Goal: Communication & Community: Ask a question

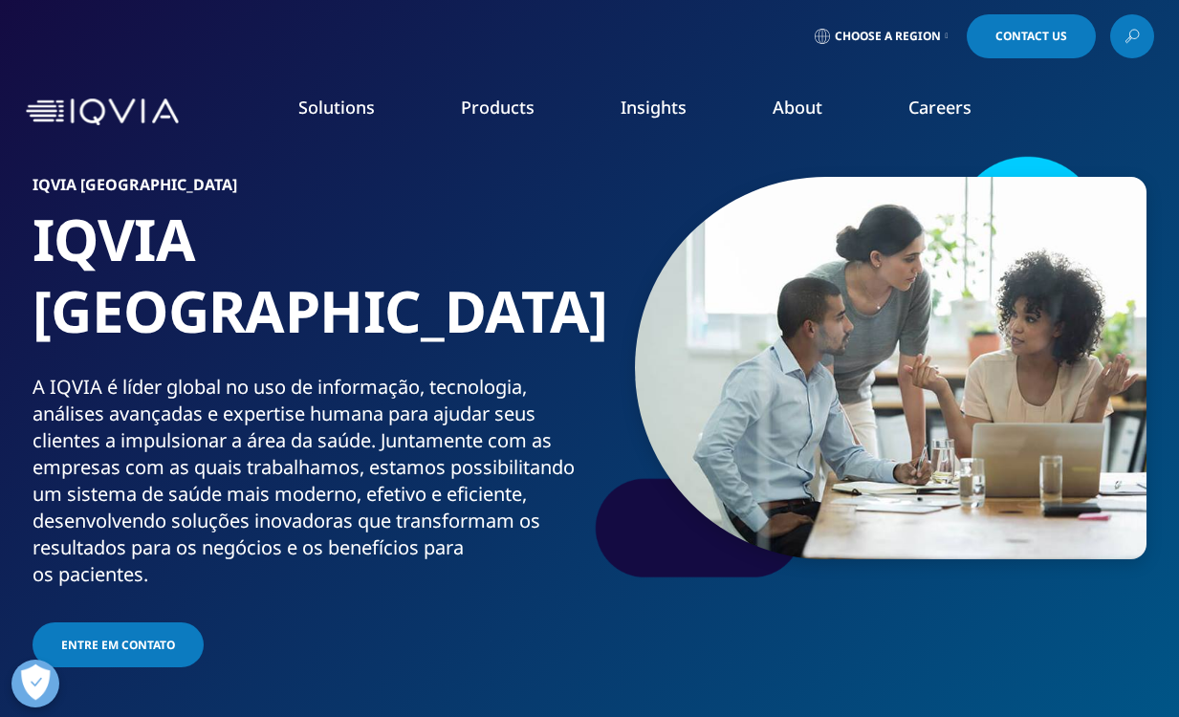
click at [1017, 42] on span "Contact Us" at bounding box center [1031, 36] width 72 height 11
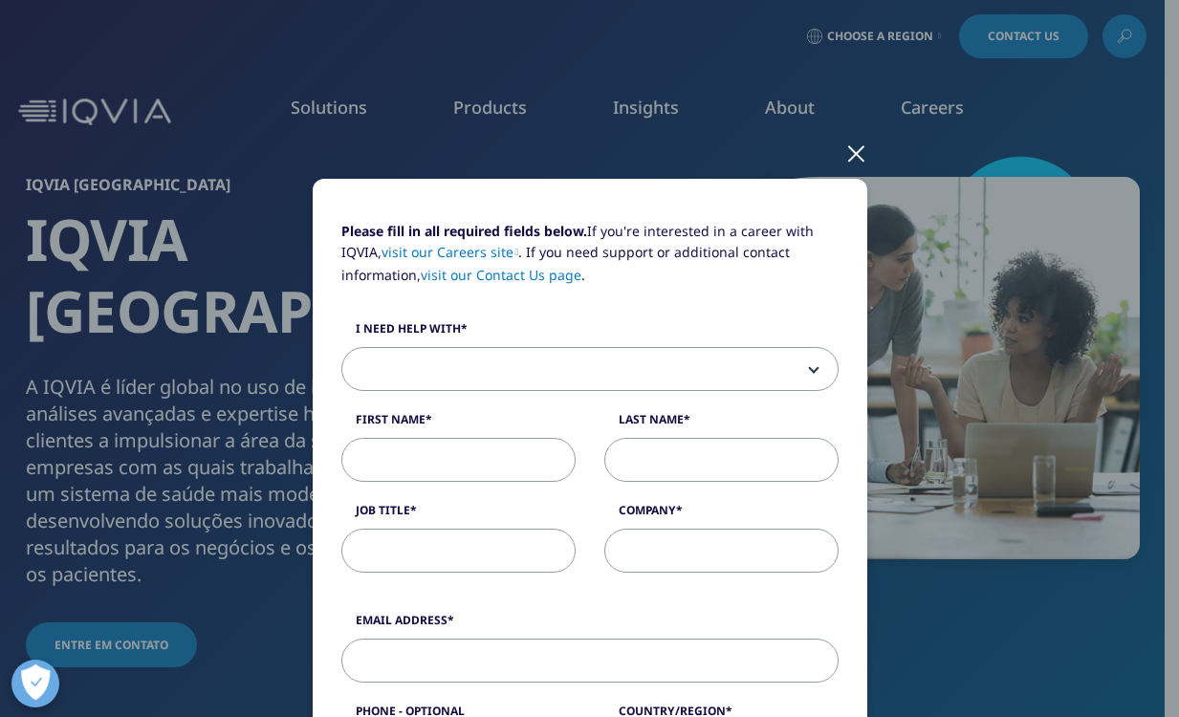
click at [810, 366] on span at bounding box center [589, 369] width 497 height 44
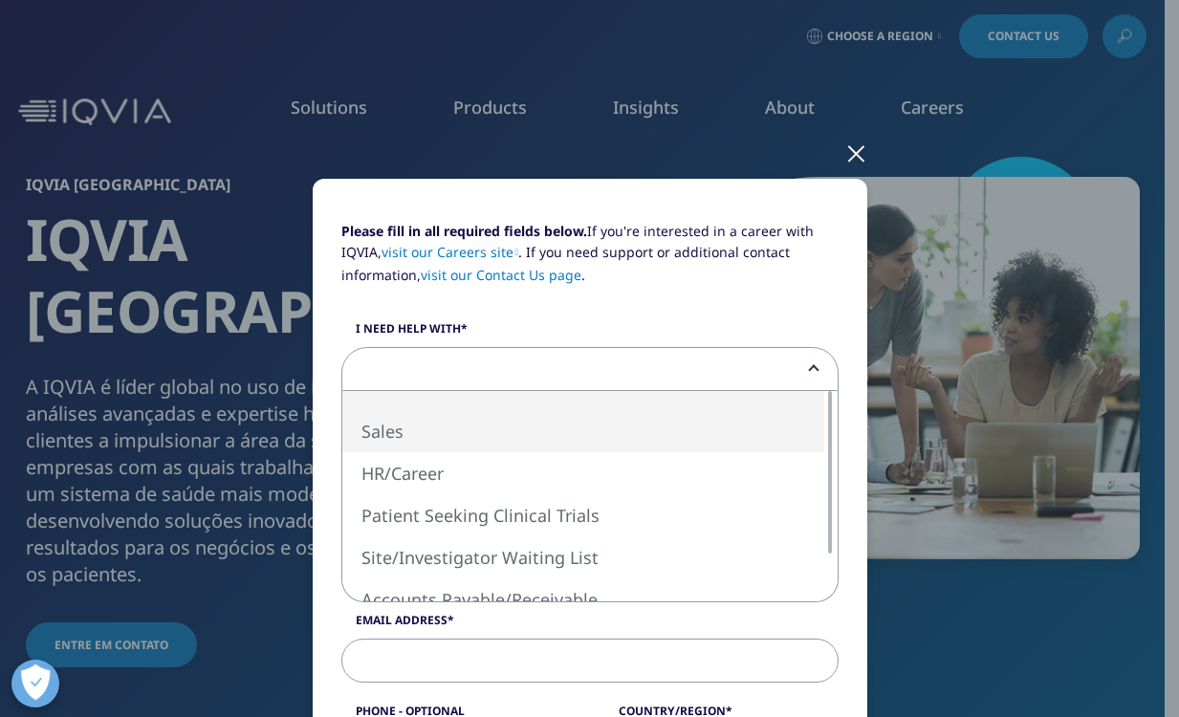
select select "Sales"
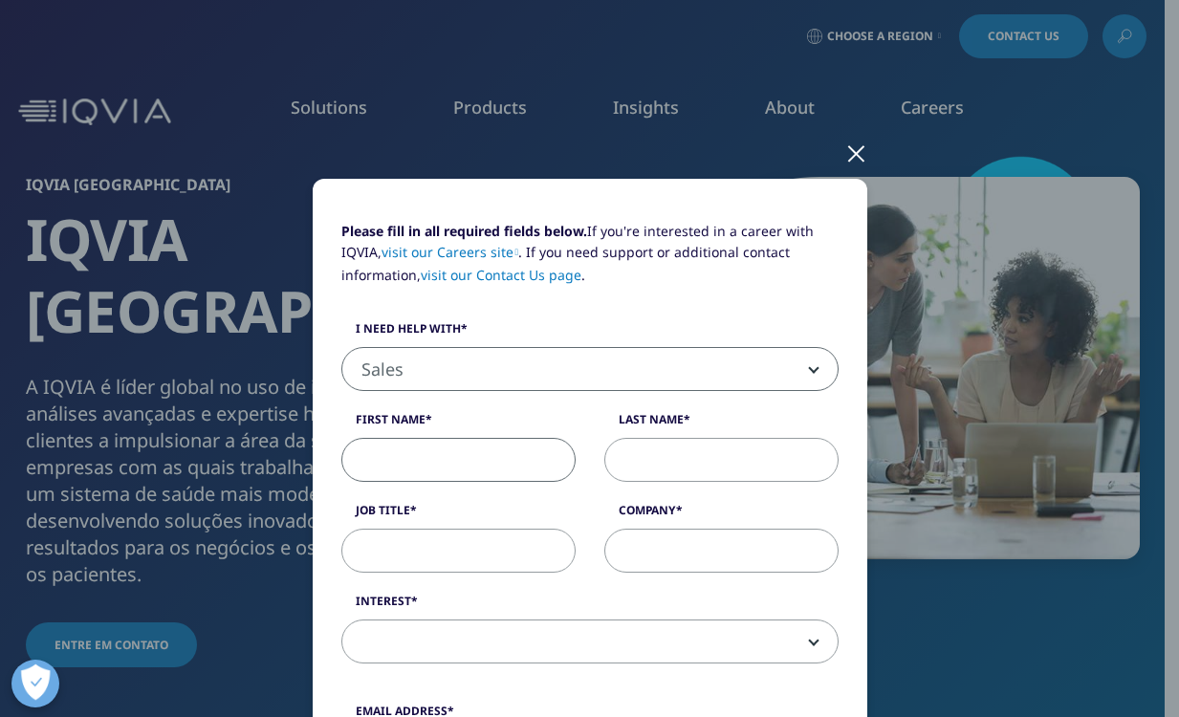
click at [510, 471] on input "First Name" at bounding box center [458, 460] width 234 height 44
type input "ANDERSON"
type input "SALLES"
select select "[GEOGRAPHIC_DATA]"
click at [470, 546] on input "Job Title" at bounding box center [458, 551] width 234 height 44
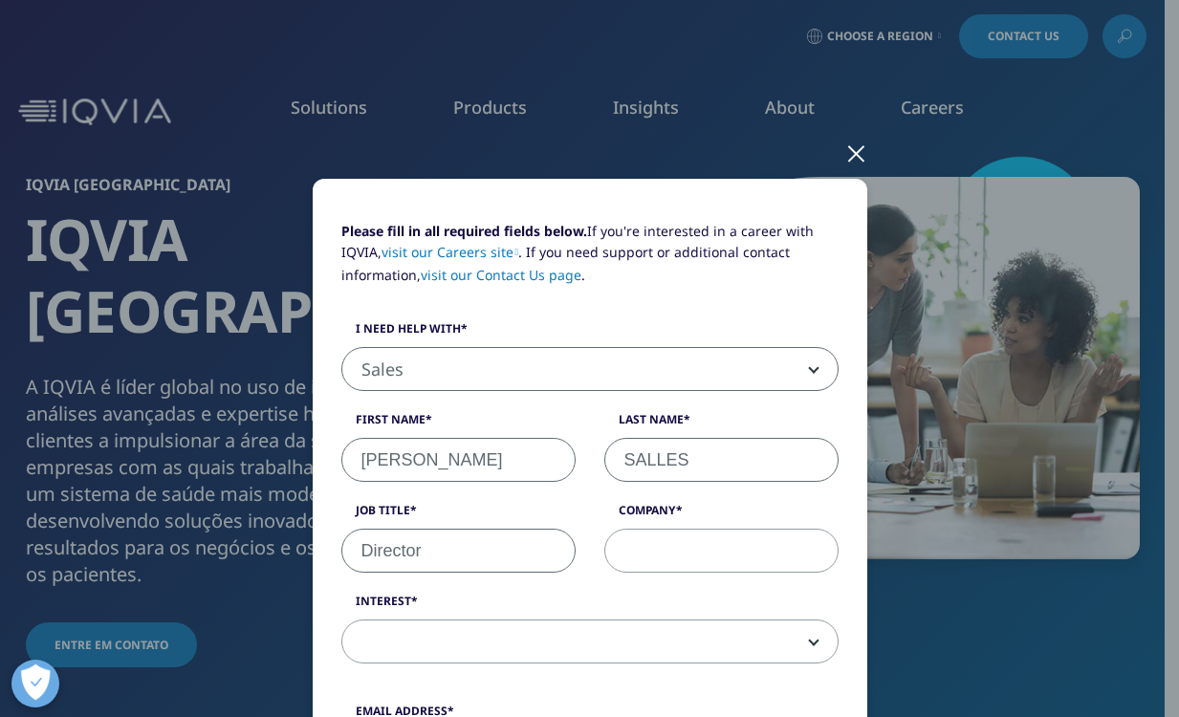
type input "Director"
click at [644, 549] on input "Company" at bounding box center [721, 551] width 234 height 44
type input "ASBUSINESS"
click at [810, 641] on b at bounding box center [810, 641] width 0 height 0
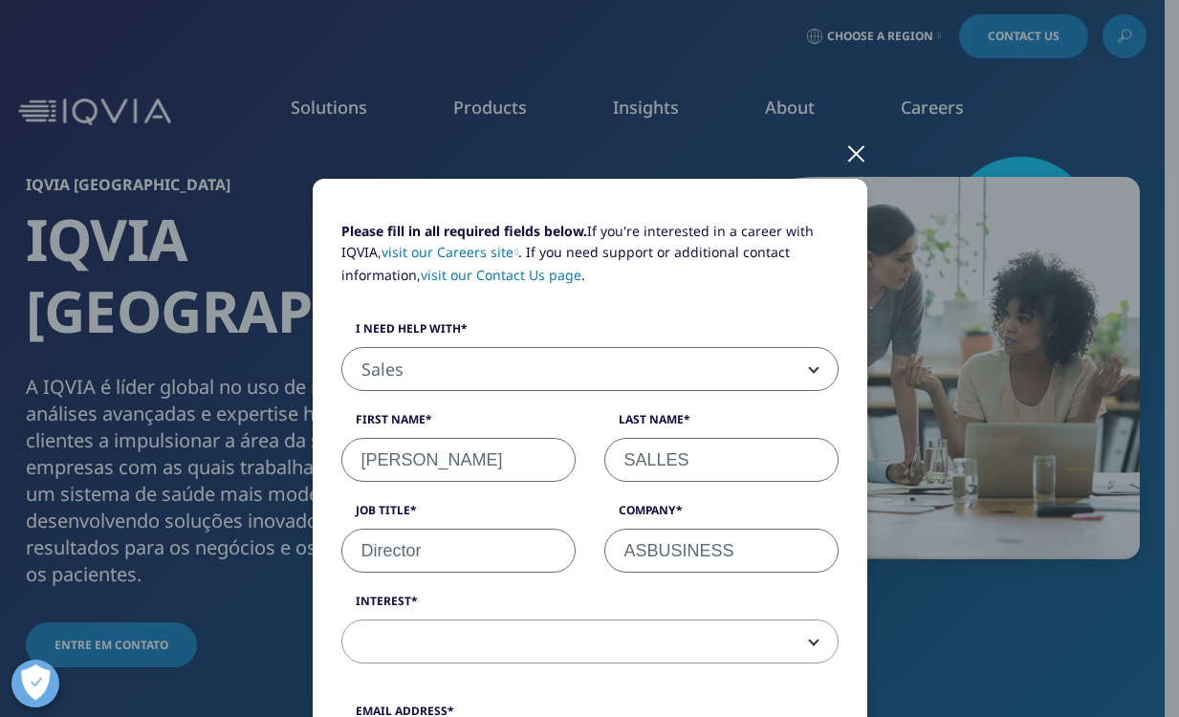
click at [808, 643] on span at bounding box center [589, 641] width 497 height 44
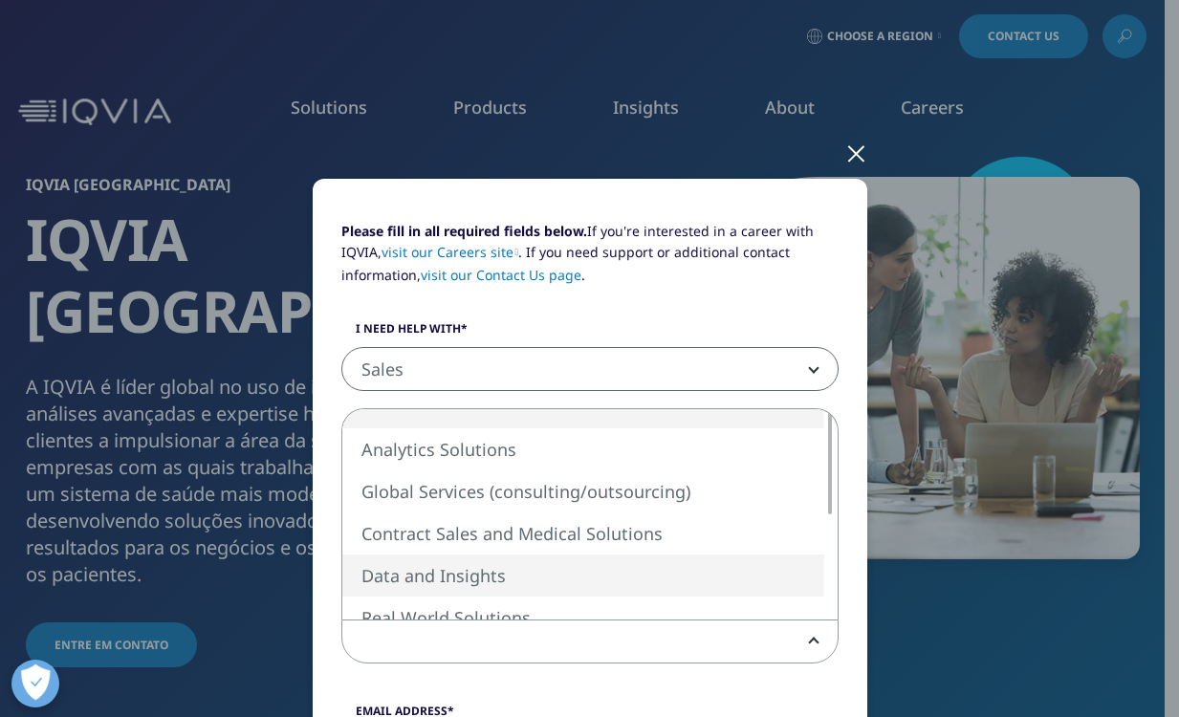
select select "Data and Insights"
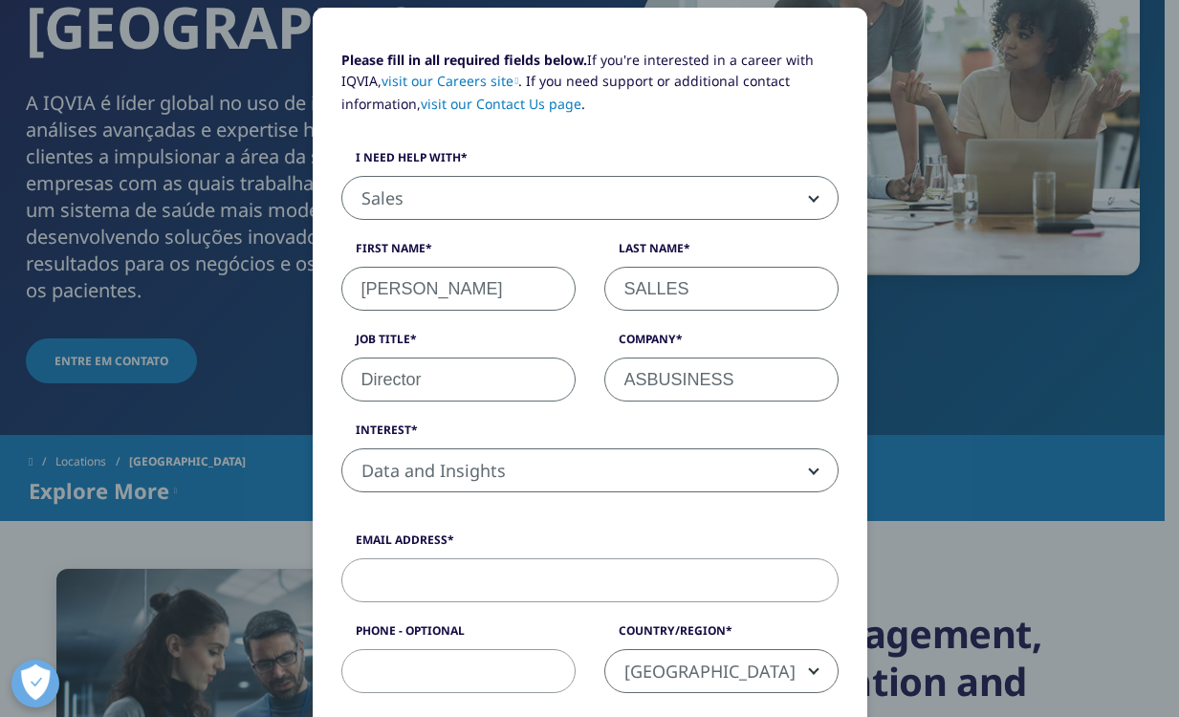
scroll to position [281, 0]
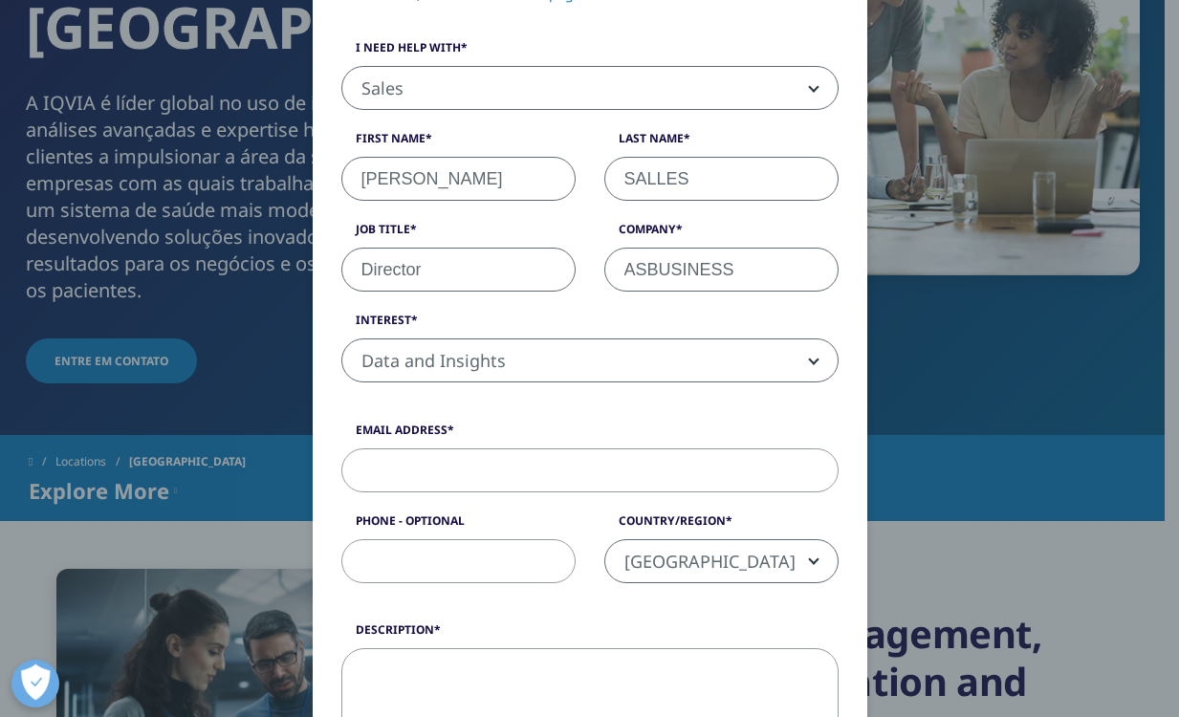
click at [467, 477] on input "Email Address" at bounding box center [589, 470] width 497 height 44
type input "anderson.salles@asbusiness.com.br"
click at [467, 568] on input "Phone - Optional" at bounding box center [458, 561] width 234 height 44
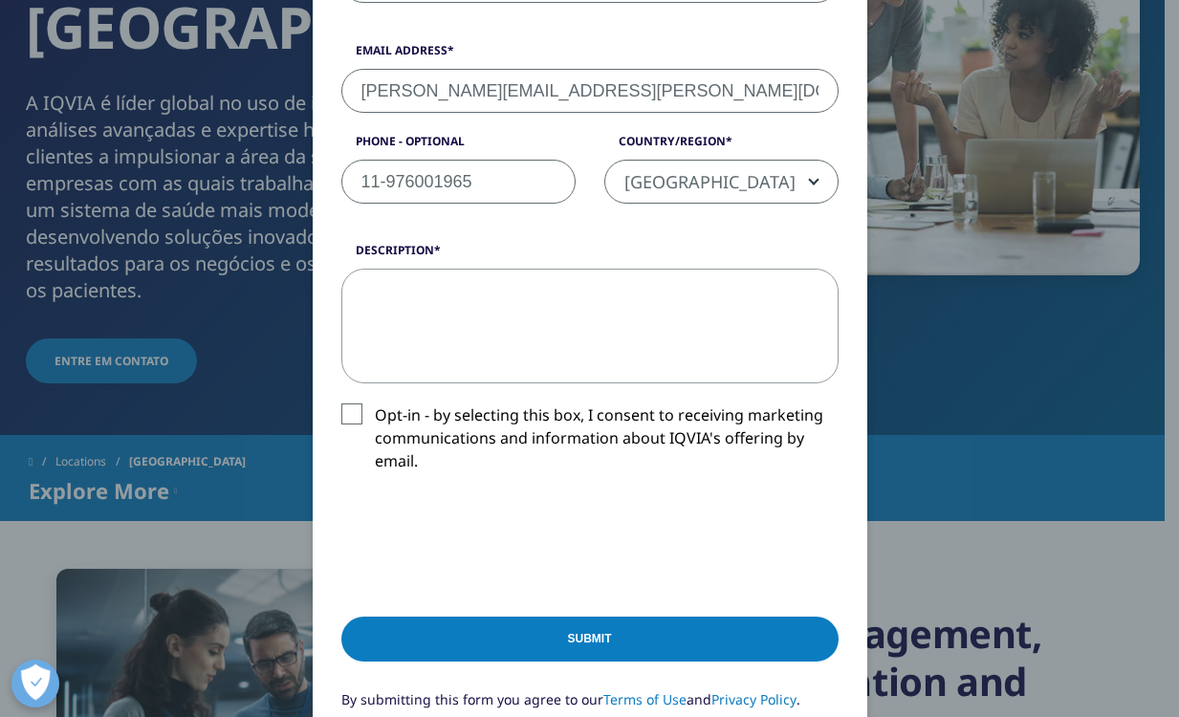
scroll to position [668, 0]
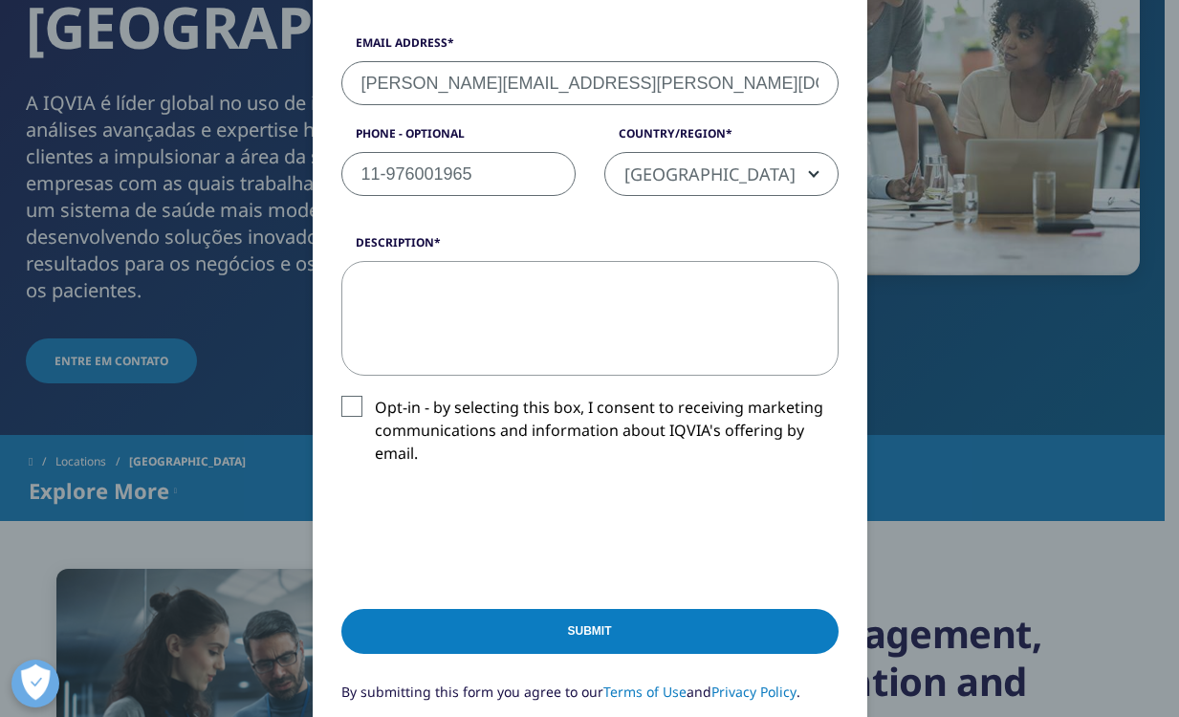
type input "11-976001965"
click at [570, 630] on input "Submit" at bounding box center [589, 631] width 497 height 45
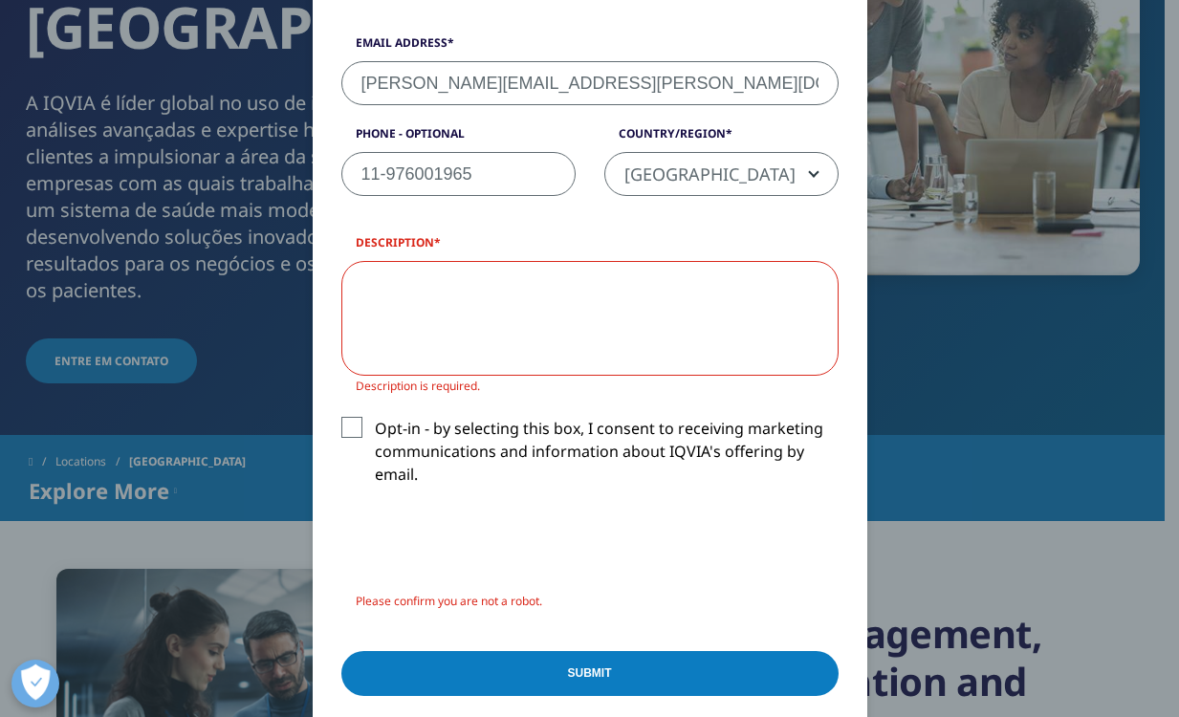
click at [343, 425] on label "Opt-in - by selecting this box, I consent to receiving marketing communications…" at bounding box center [589, 456] width 497 height 79
click at [375, 417] on input "Opt-in - by selecting this box, I consent to receiving marketing communications…" at bounding box center [375, 417] width 0 height 0
click at [598, 670] on input "Submit" at bounding box center [589, 673] width 497 height 45
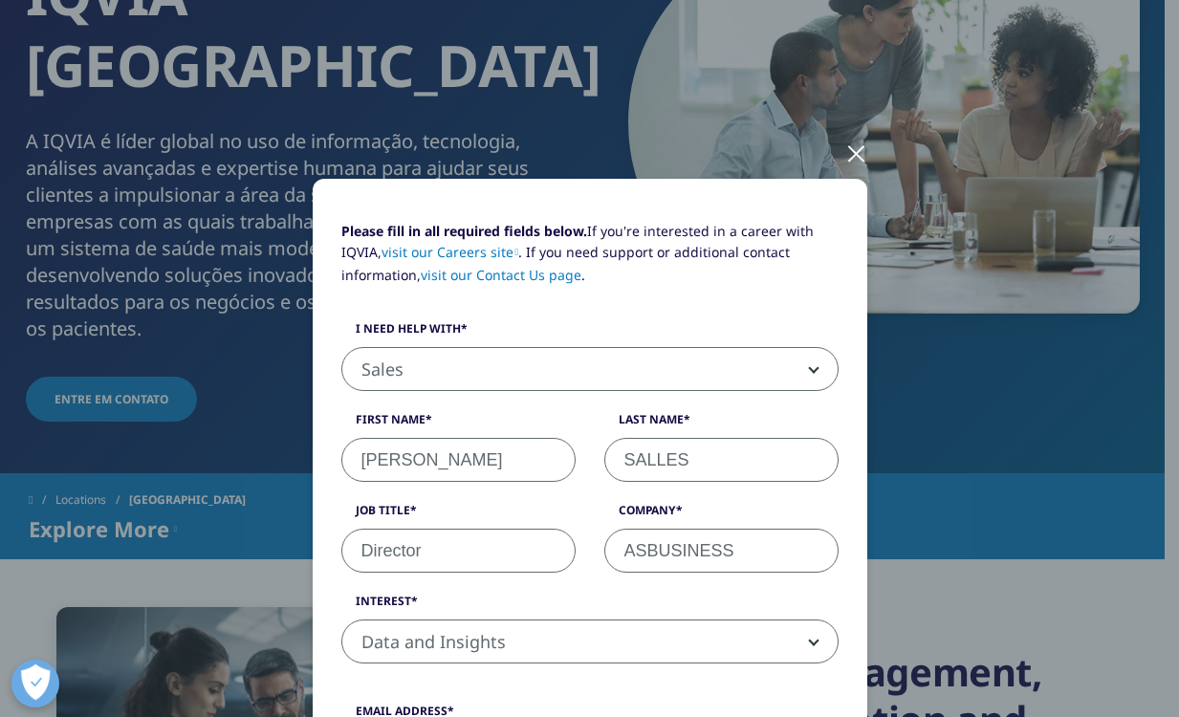
scroll to position [0, 0]
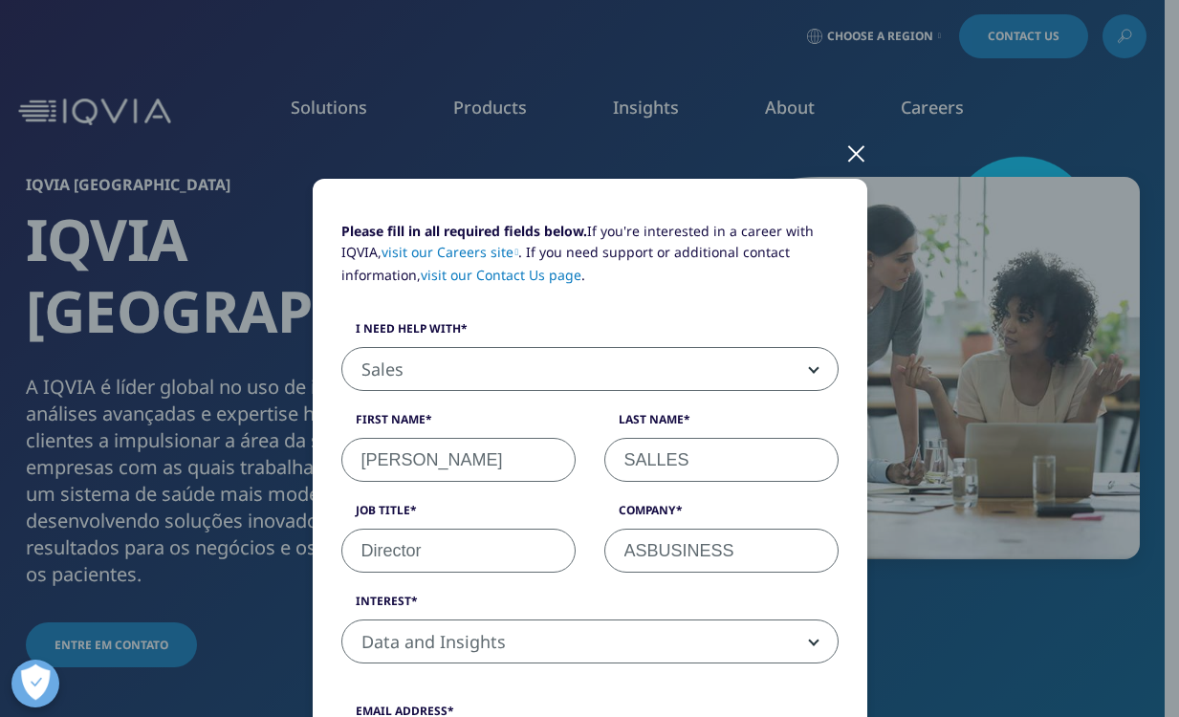
click at [847, 152] on div at bounding box center [856, 152] width 22 height 53
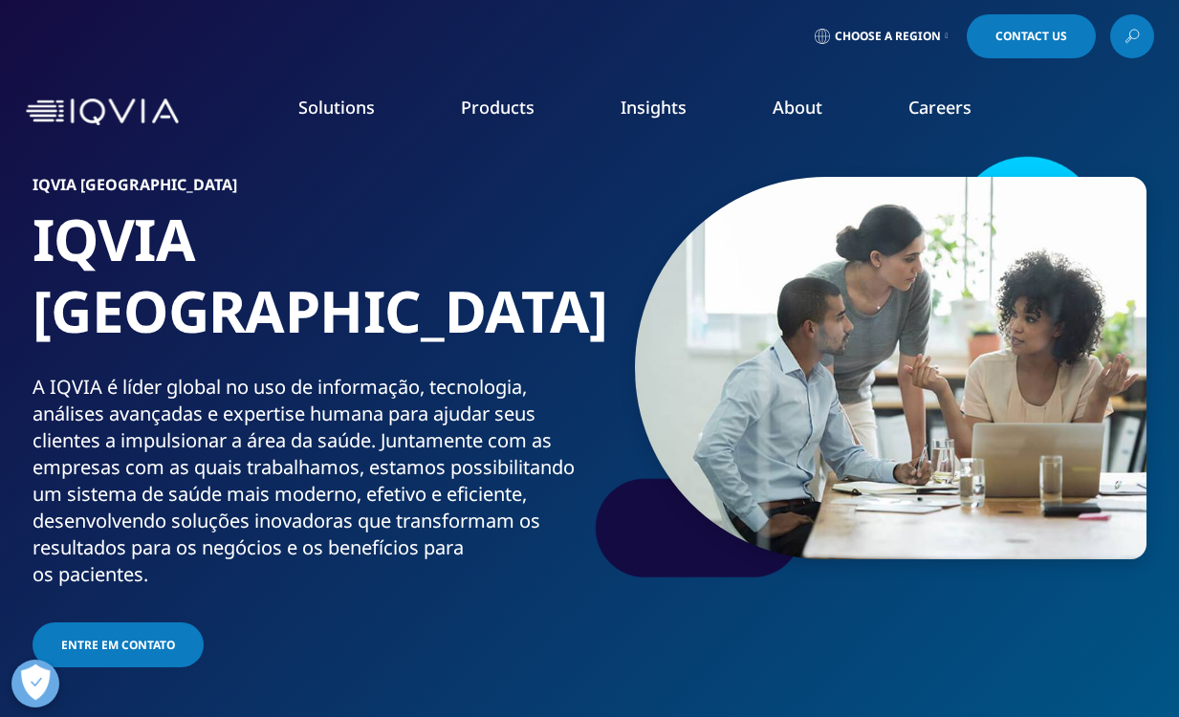
click at [923, 36] on span "Choose a Region" at bounding box center [888, 36] width 106 height 15
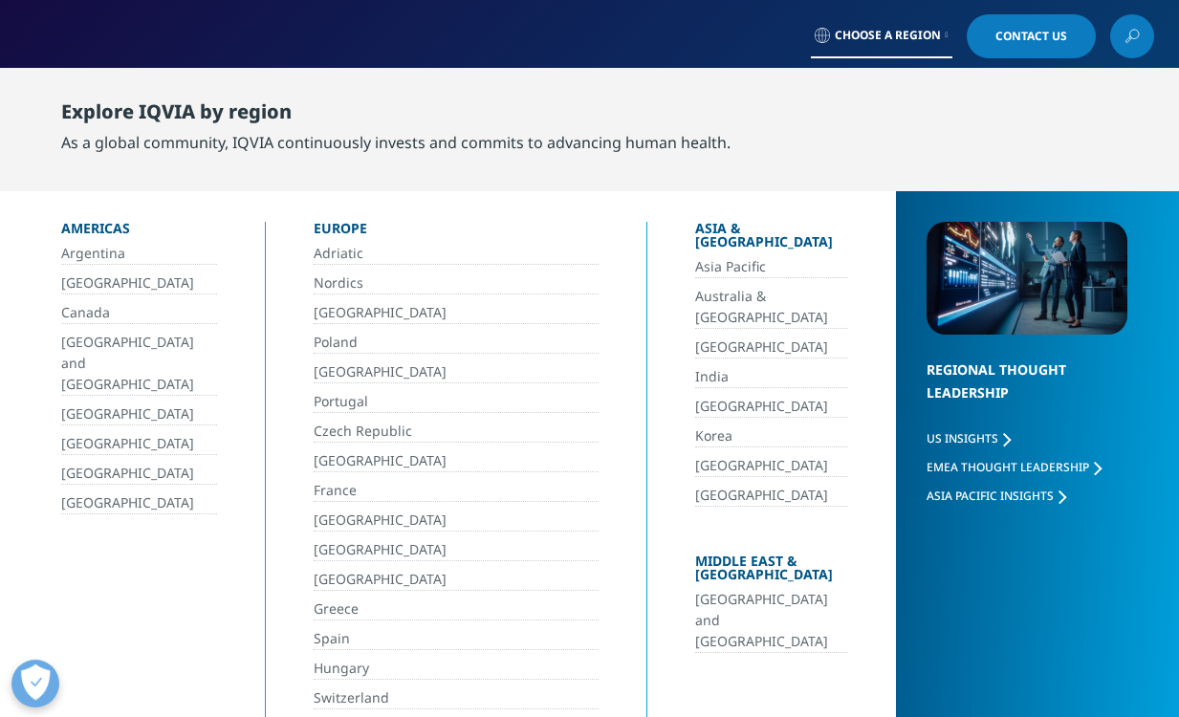
click at [85, 280] on link "[GEOGRAPHIC_DATA]" at bounding box center [139, 283] width 156 height 22
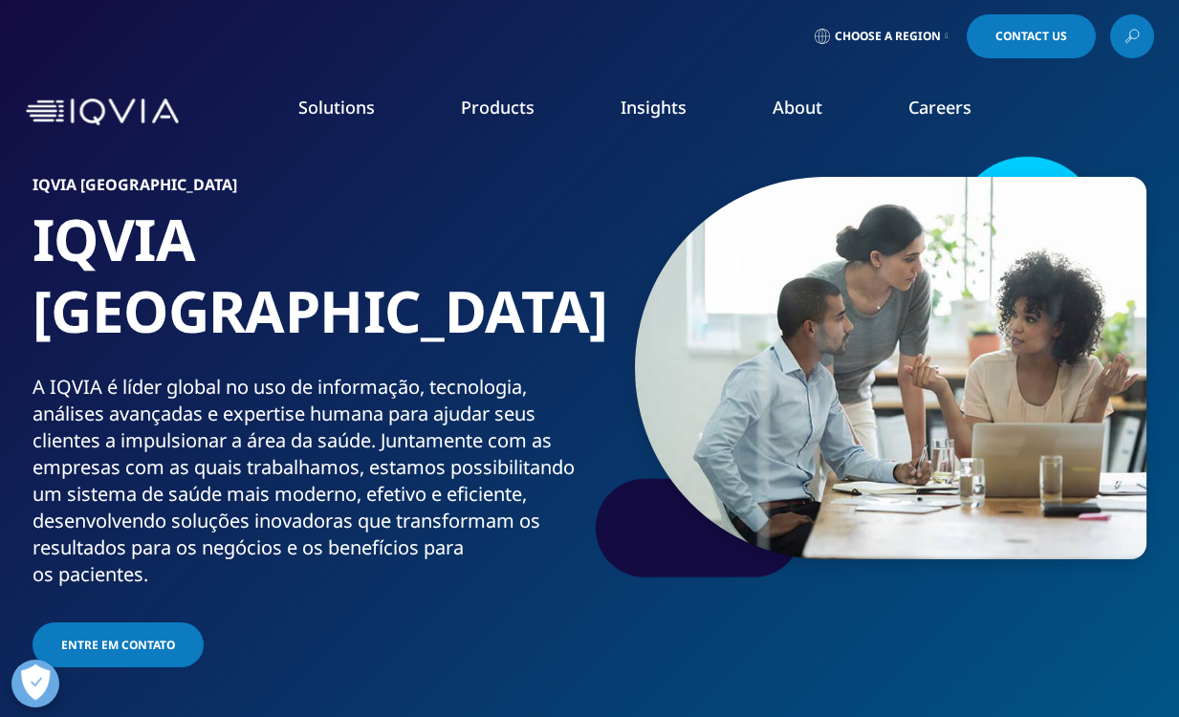
click at [132, 622] on link "Entre em contato" at bounding box center [118, 644] width 171 height 45
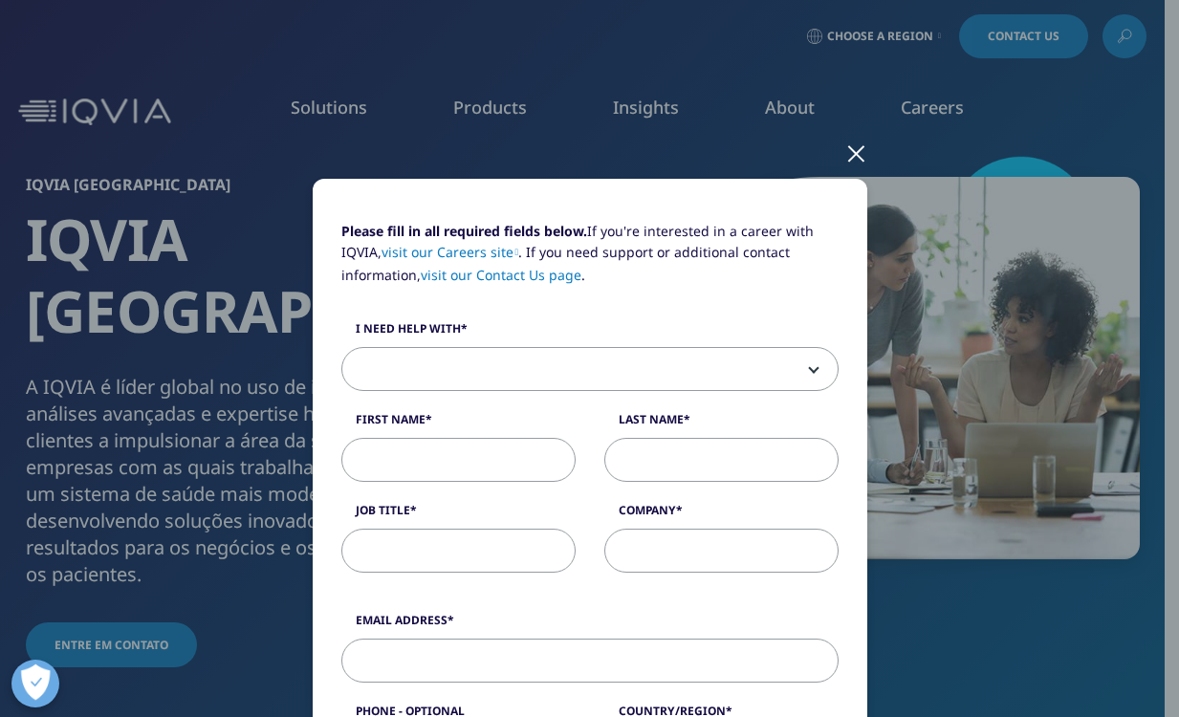
click at [484, 276] on link "visit our Contact Us page" at bounding box center [501, 275] width 161 height 18
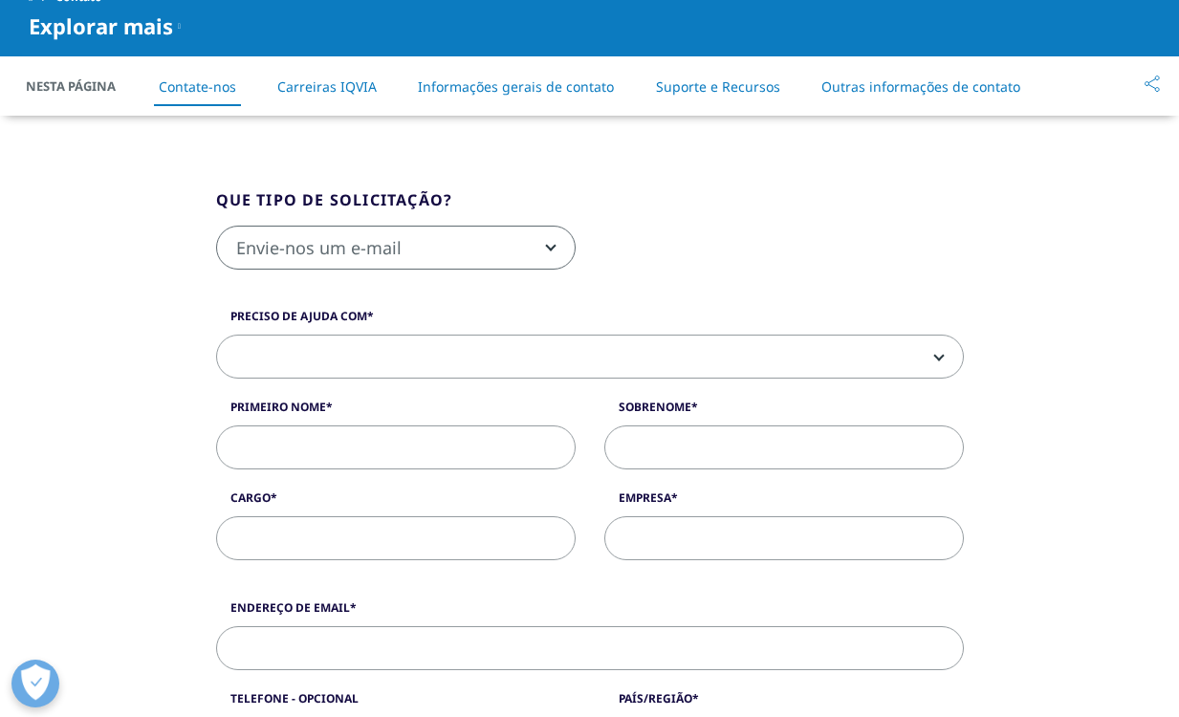
click at [557, 227] on span "Envie-nos um e-mail" at bounding box center [396, 249] width 358 height 44
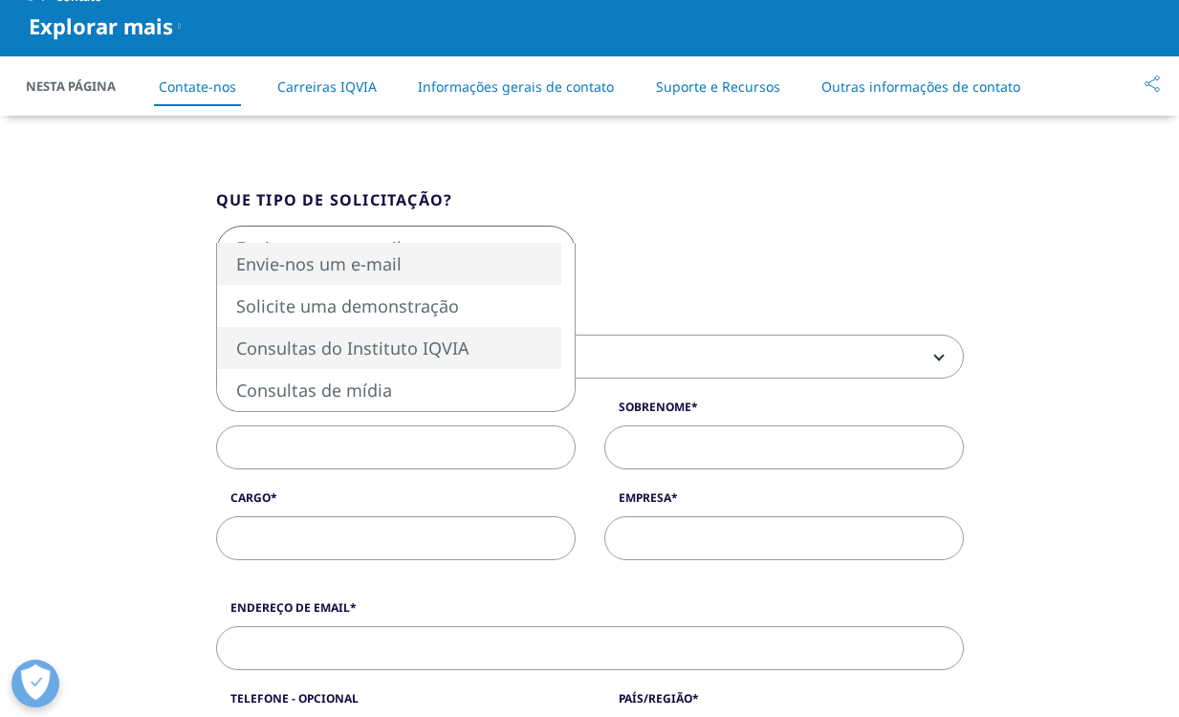
select select "[URL][DOMAIN_NAME]"
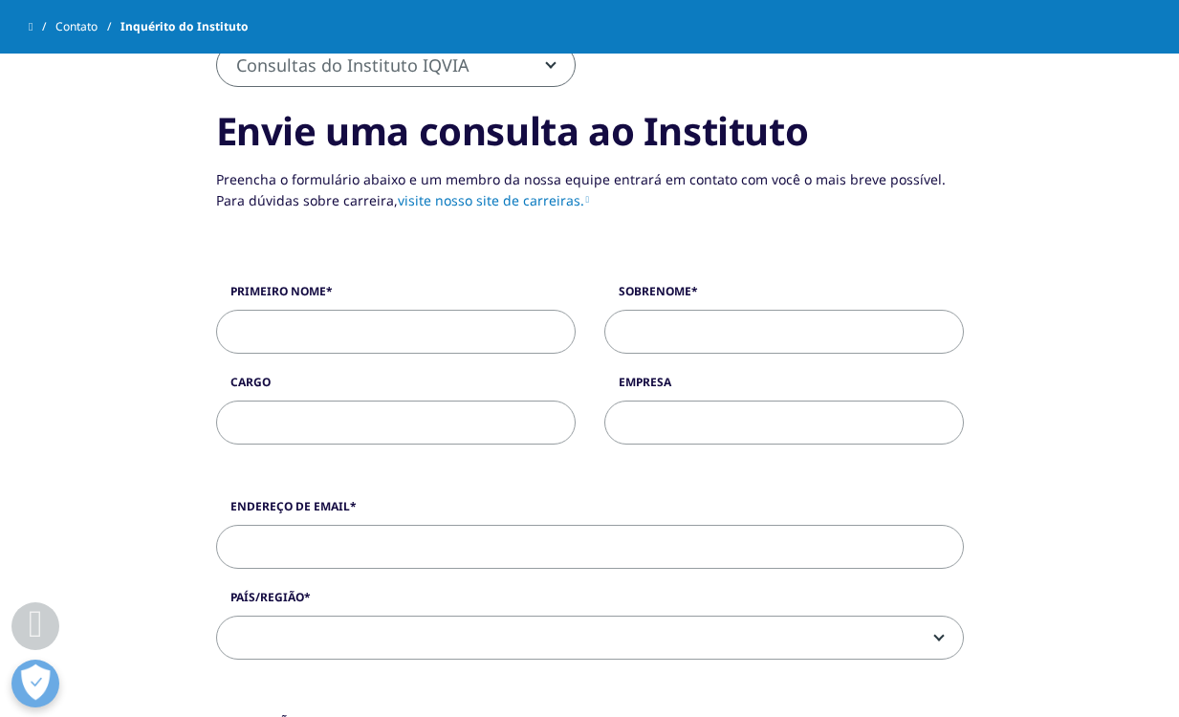
scroll to position [427, 0]
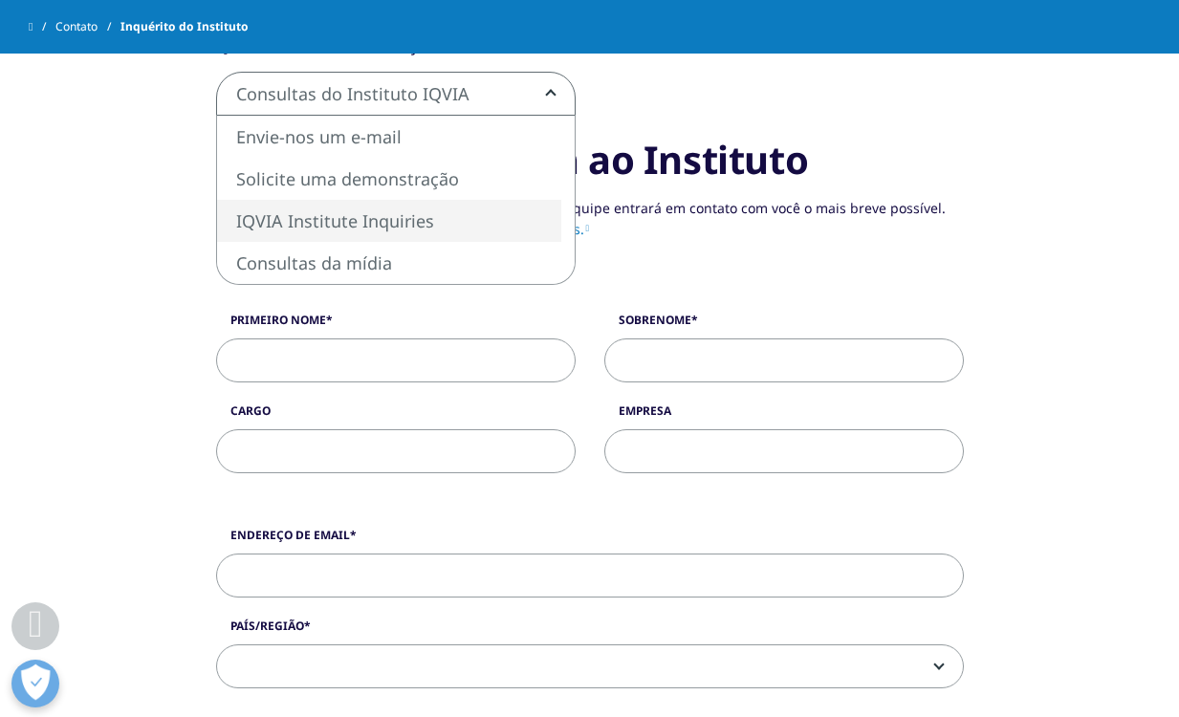
click at [547, 94] on b at bounding box center [547, 94] width 0 height 0
select select "https://www.iqvia.com/contact/rfp"
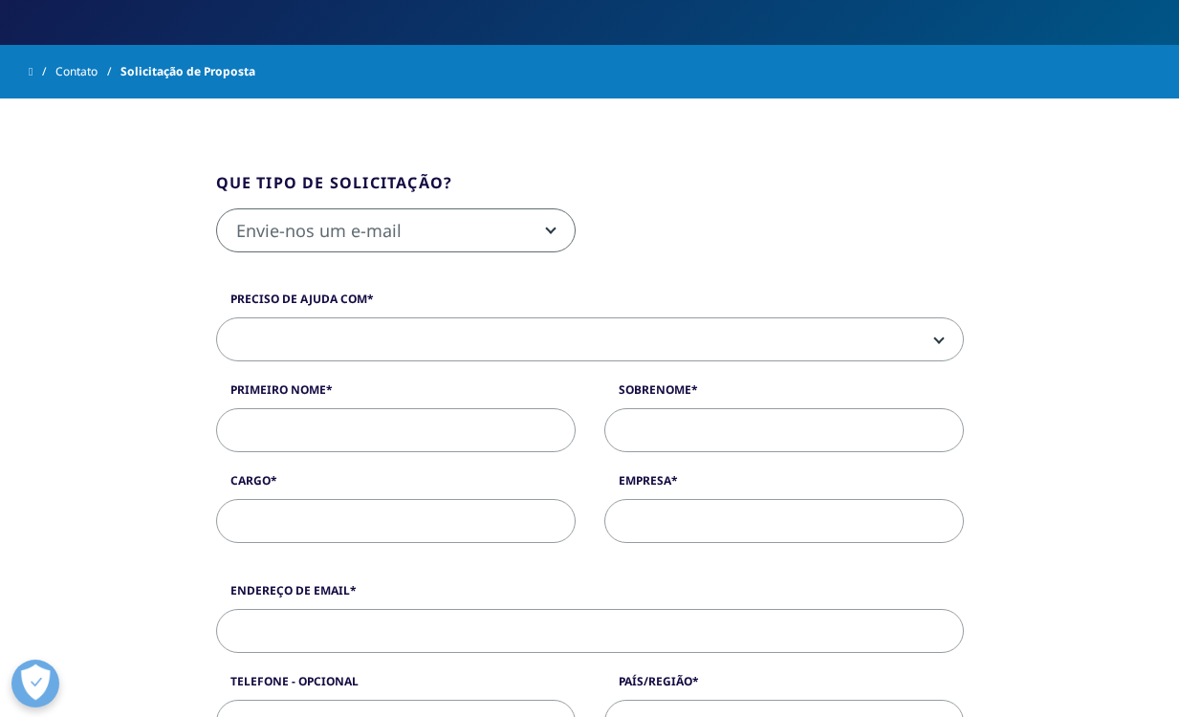
scroll to position [353, 0]
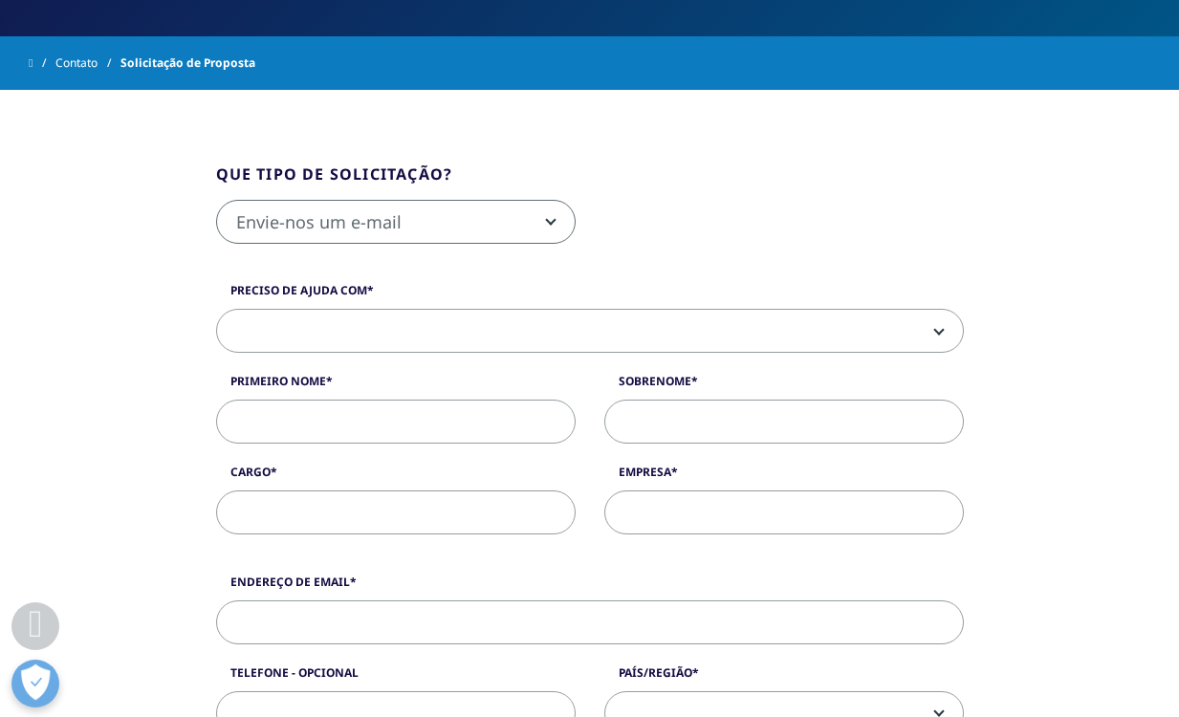
click at [943, 332] on span at bounding box center [590, 332] width 746 height 44
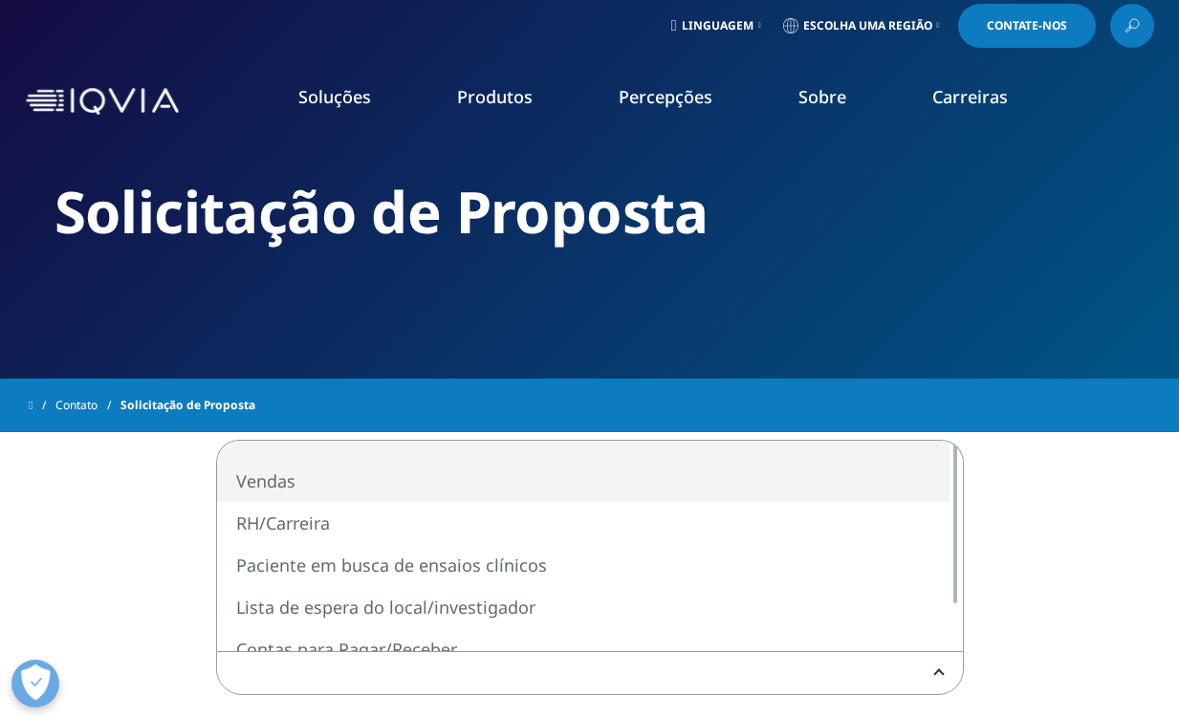
scroll to position [8, 0]
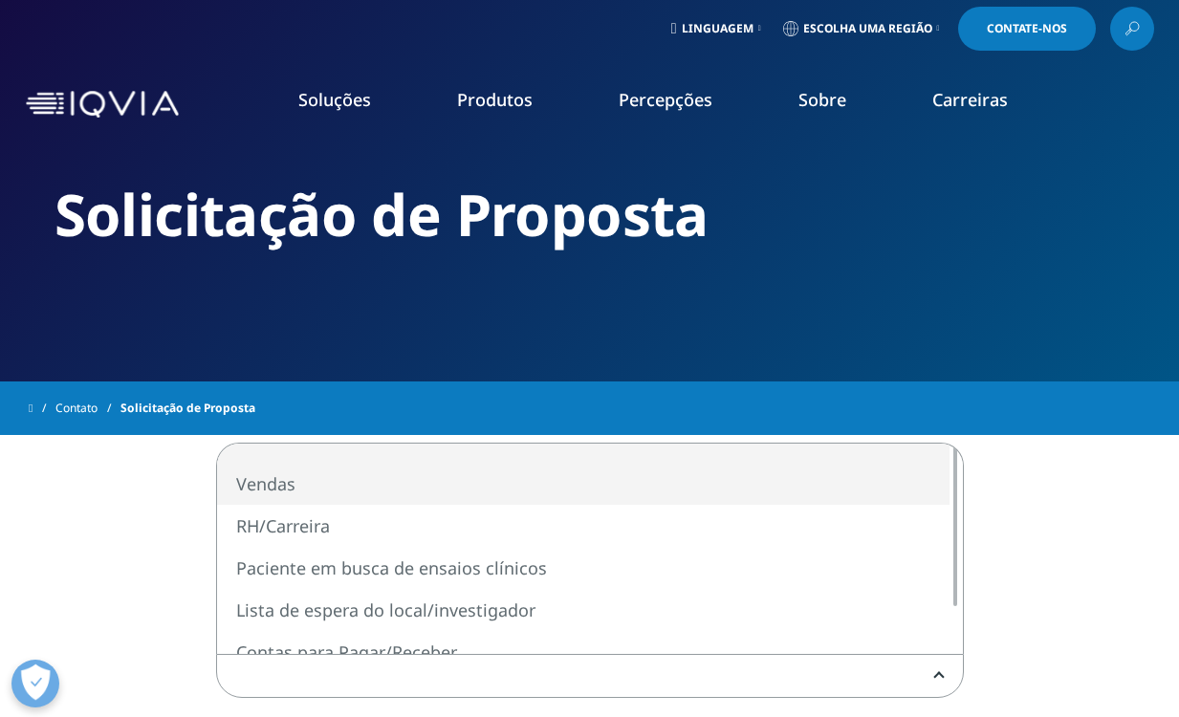
select select "Sales"
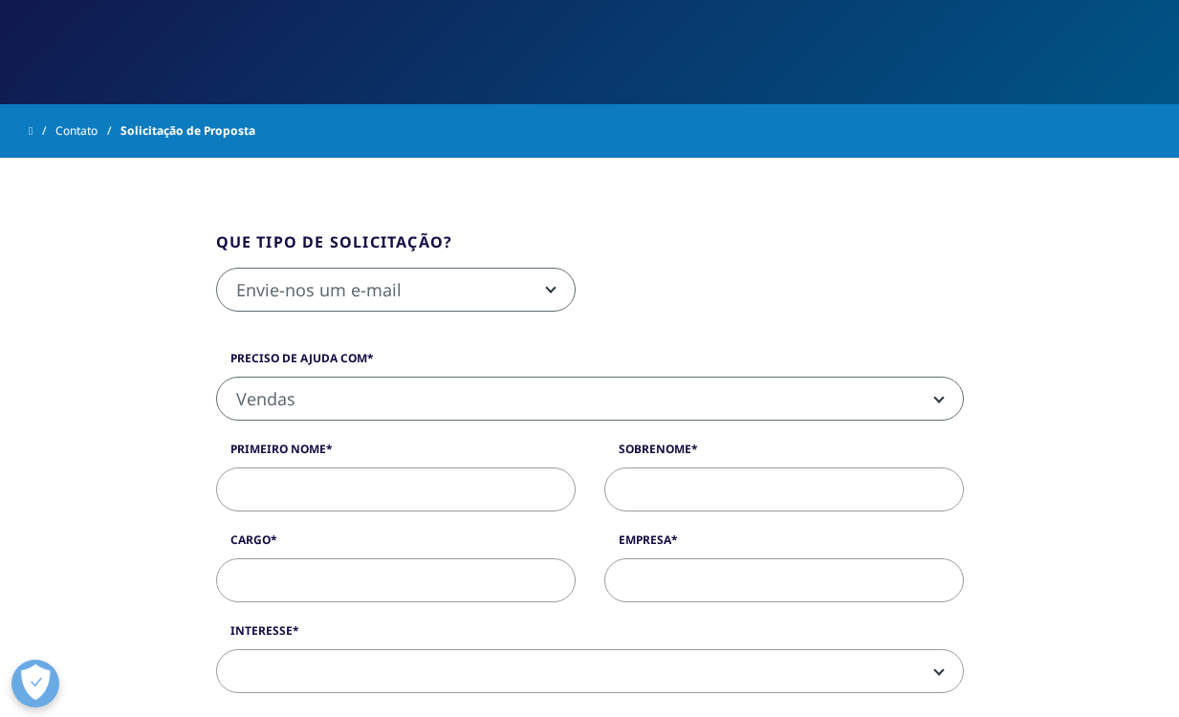
scroll to position [296, 0]
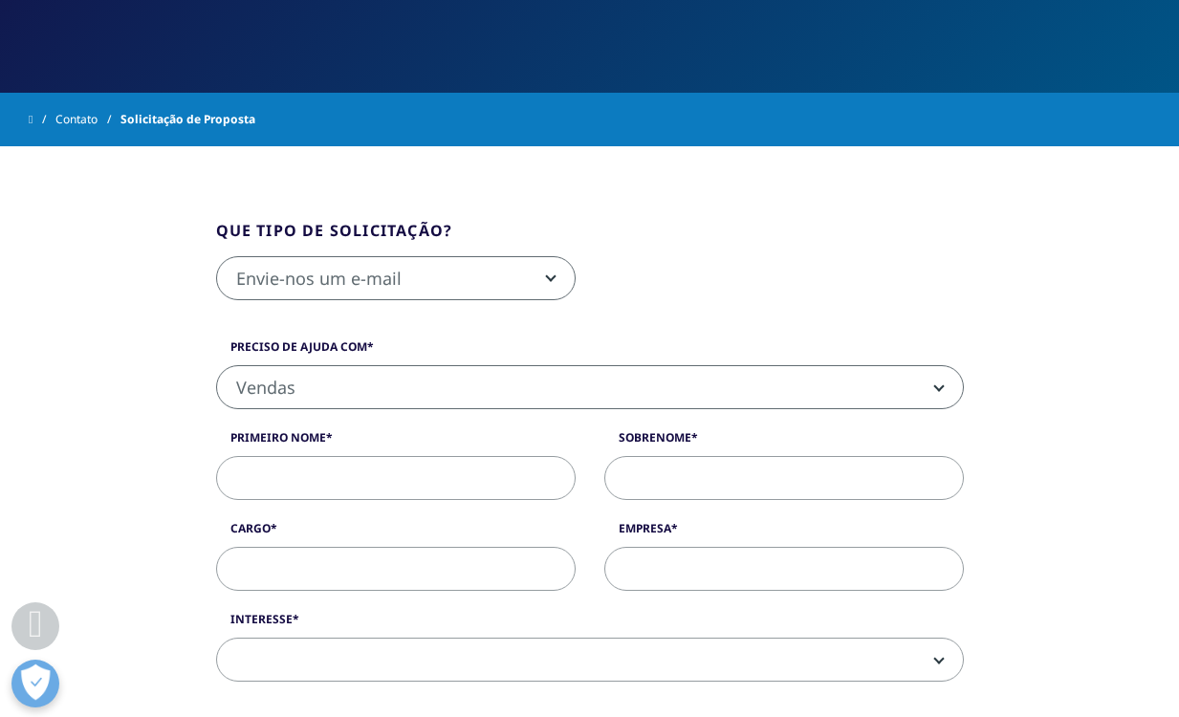
click at [547, 278] on b at bounding box center [547, 278] width 0 height 0
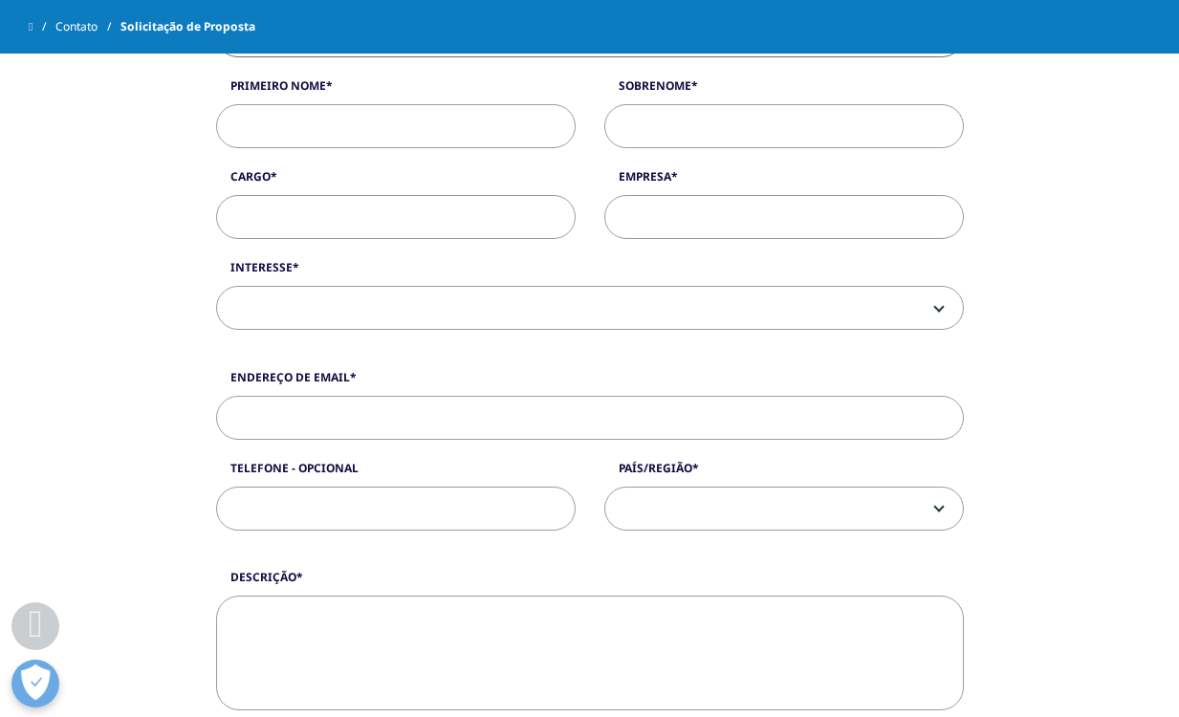
scroll to position [579, 0]
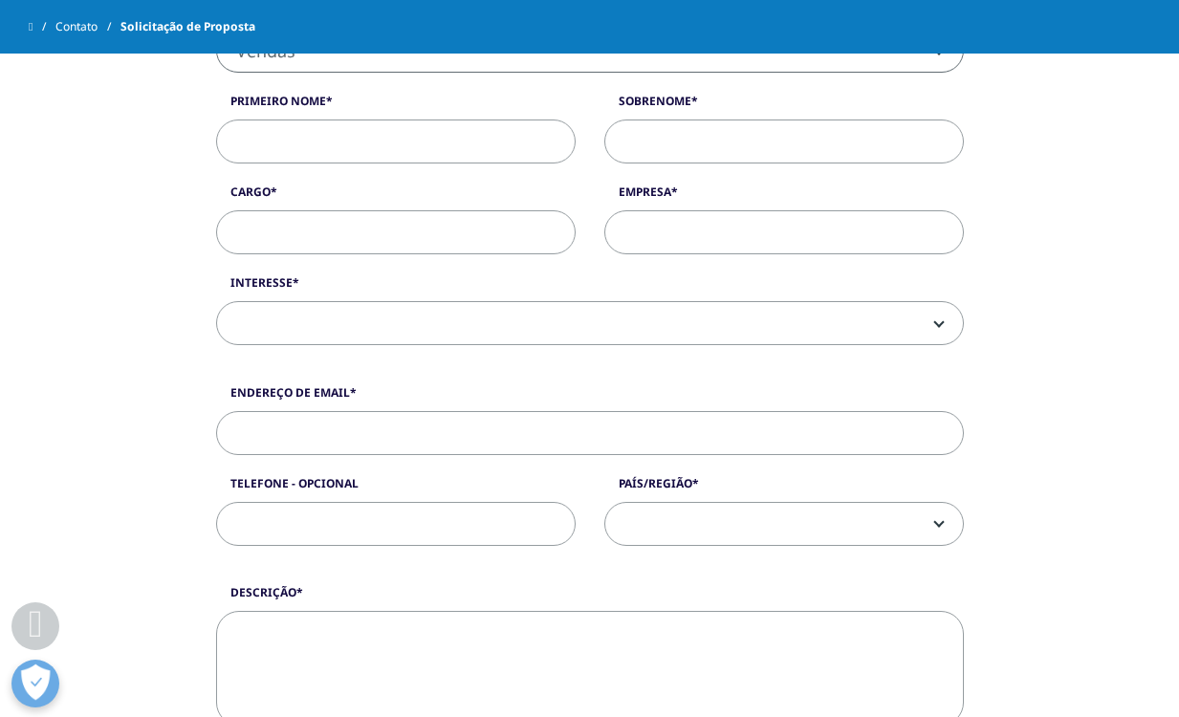
click at [396, 145] on input "Primeiro nome" at bounding box center [395, 141] width 359 height 44
type input "ANDERSON"
type input "SALLES"
select select "[GEOGRAPHIC_DATA]"
click at [379, 228] on input "Cargo" at bounding box center [395, 232] width 359 height 44
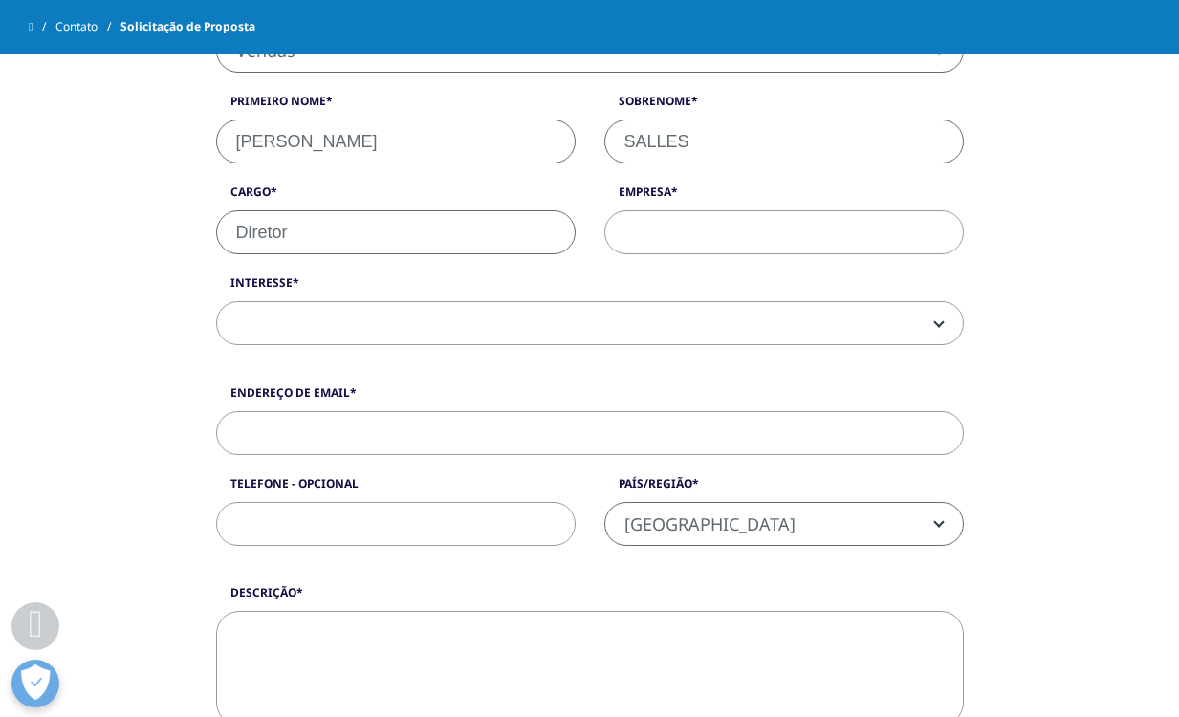
type input "Diretor"
click at [698, 237] on input "Empresa" at bounding box center [783, 232] width 359 height 44
type input "ASBUSINESS"
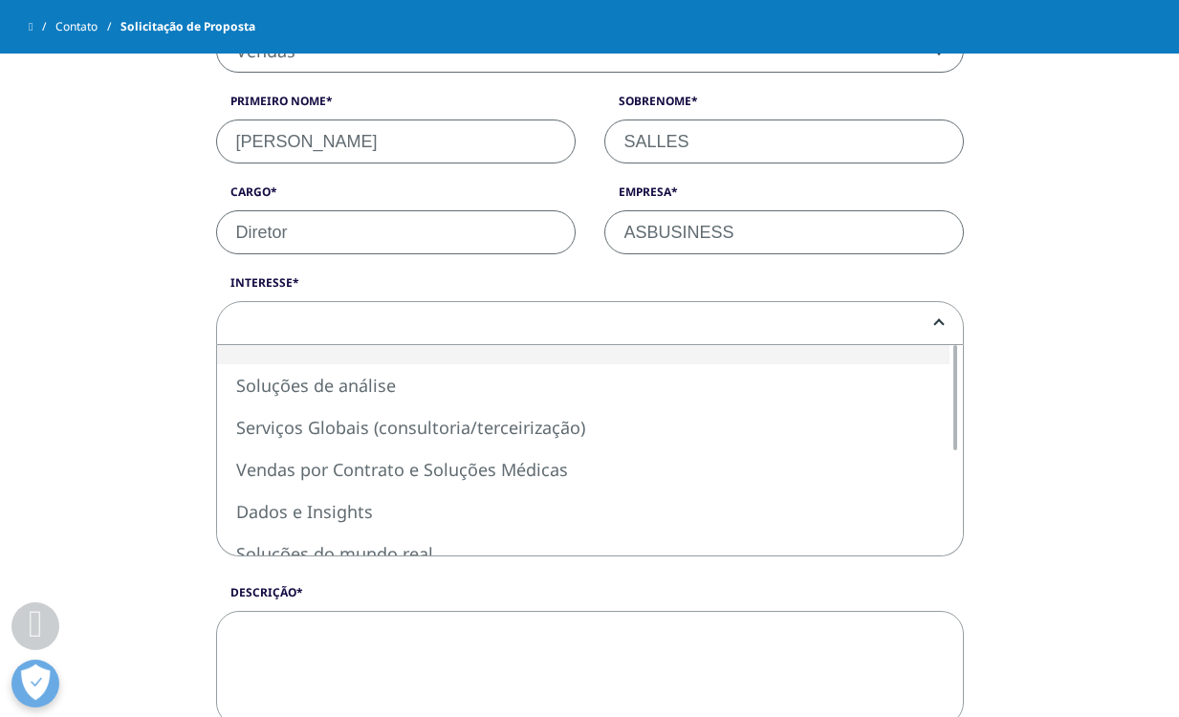
click at [358, 331] on span at bounding box center [590, 324] width 746 height 44
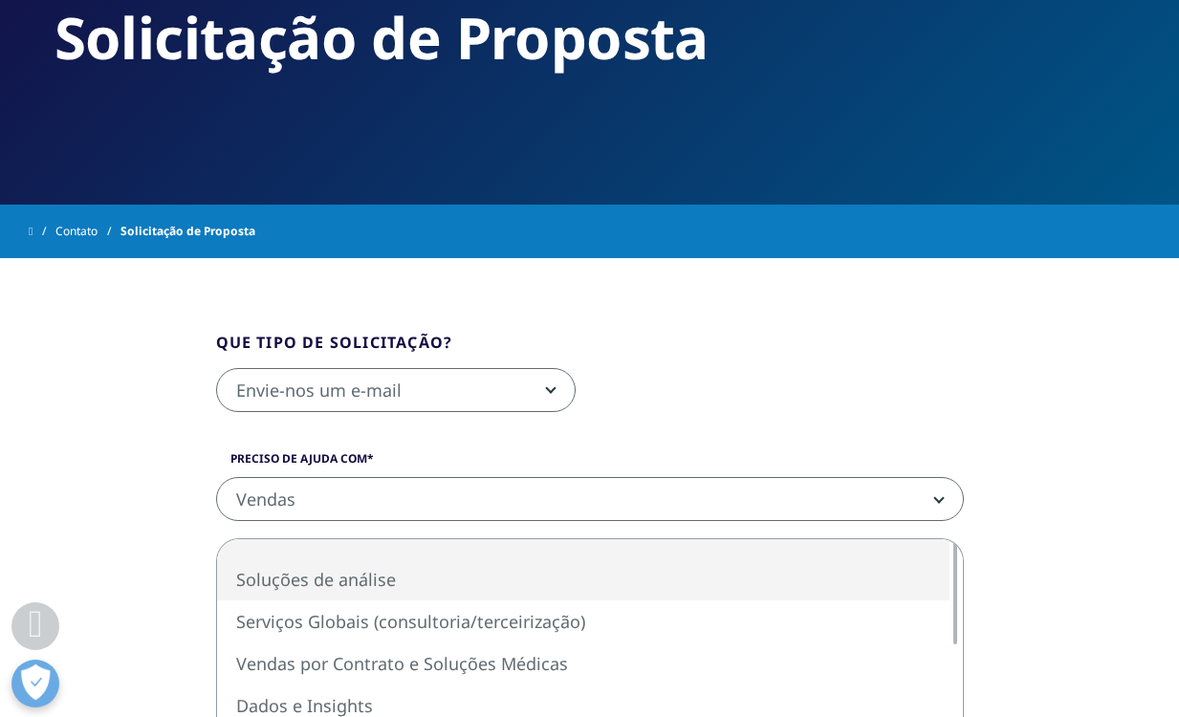
scroll to position [319, 0]
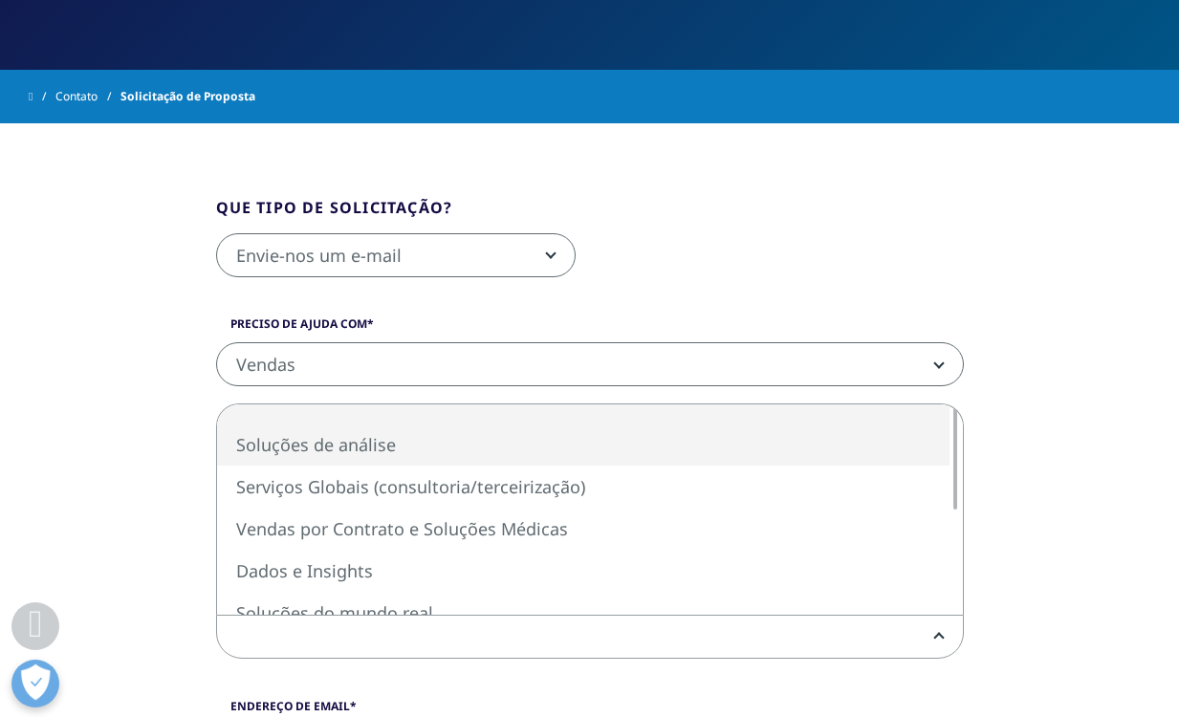
select select "Analytics Solutions"
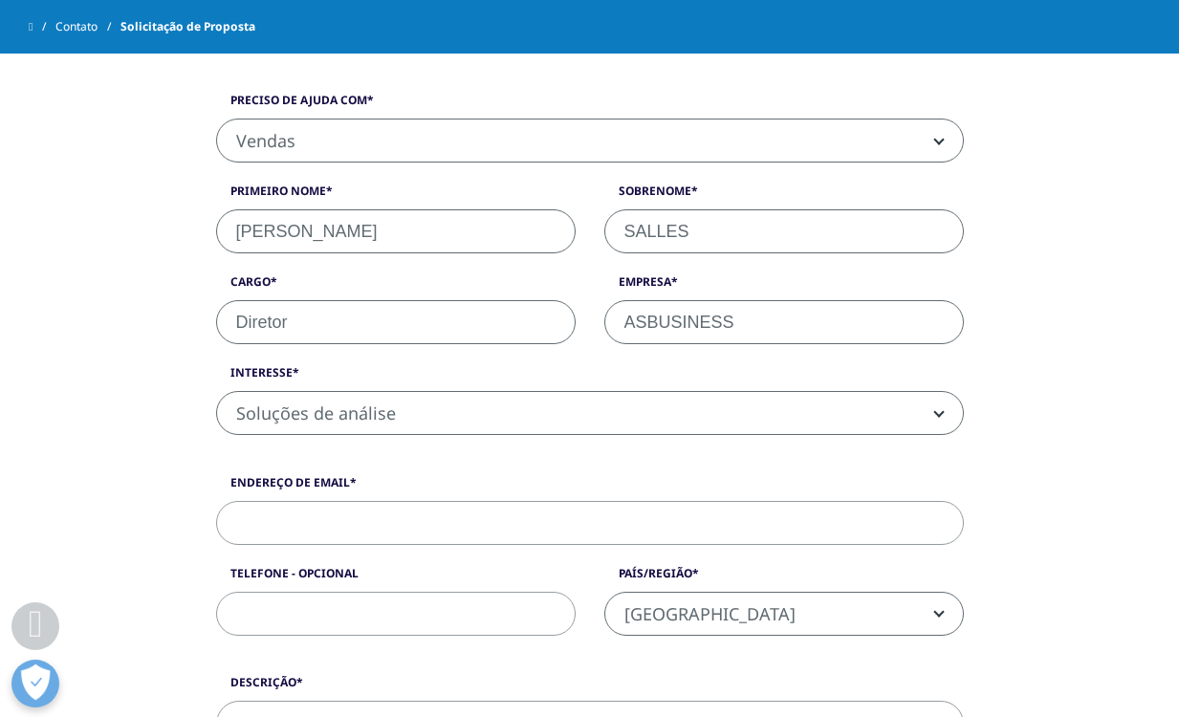
scroll to position [490, 0]
click at [400, 511] on input "Endereço de email" at bounding box center [590, 522] width 748 height 44
type input "anderson.salles@asbusiness.com.br"
click at [345, 613] on input "Telefone - Opcional" at bounding box center [395, 613] width 359 height 44
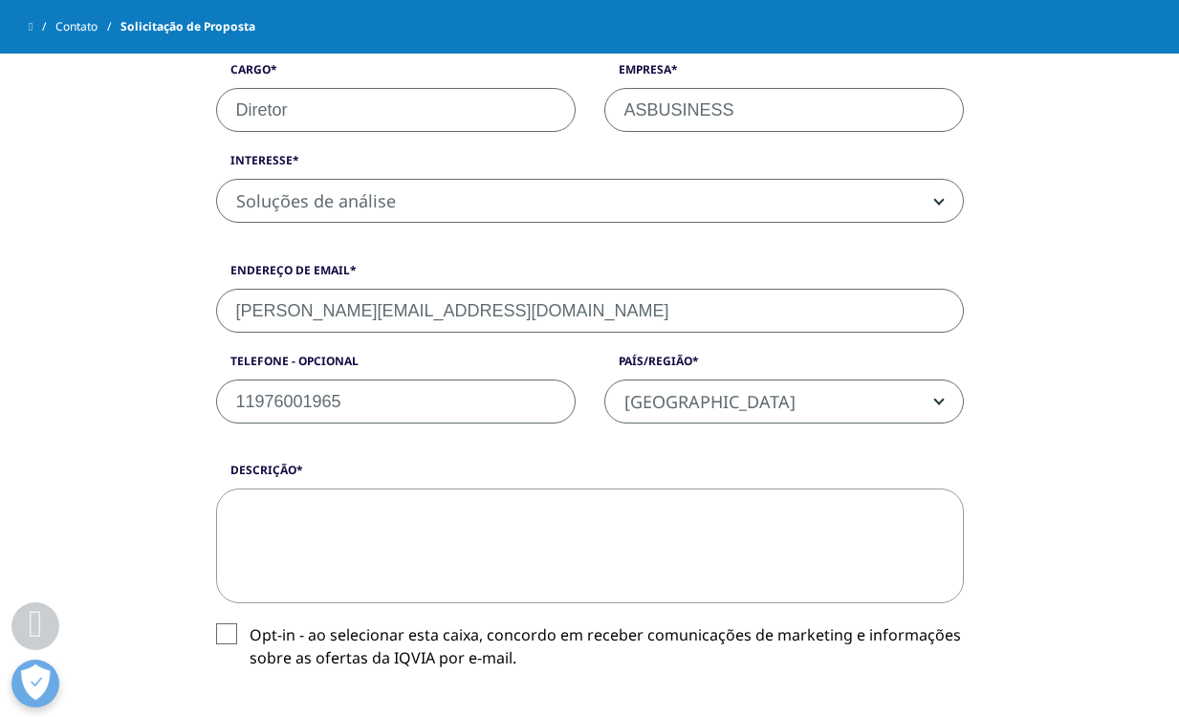
scroll to position [728, 0]
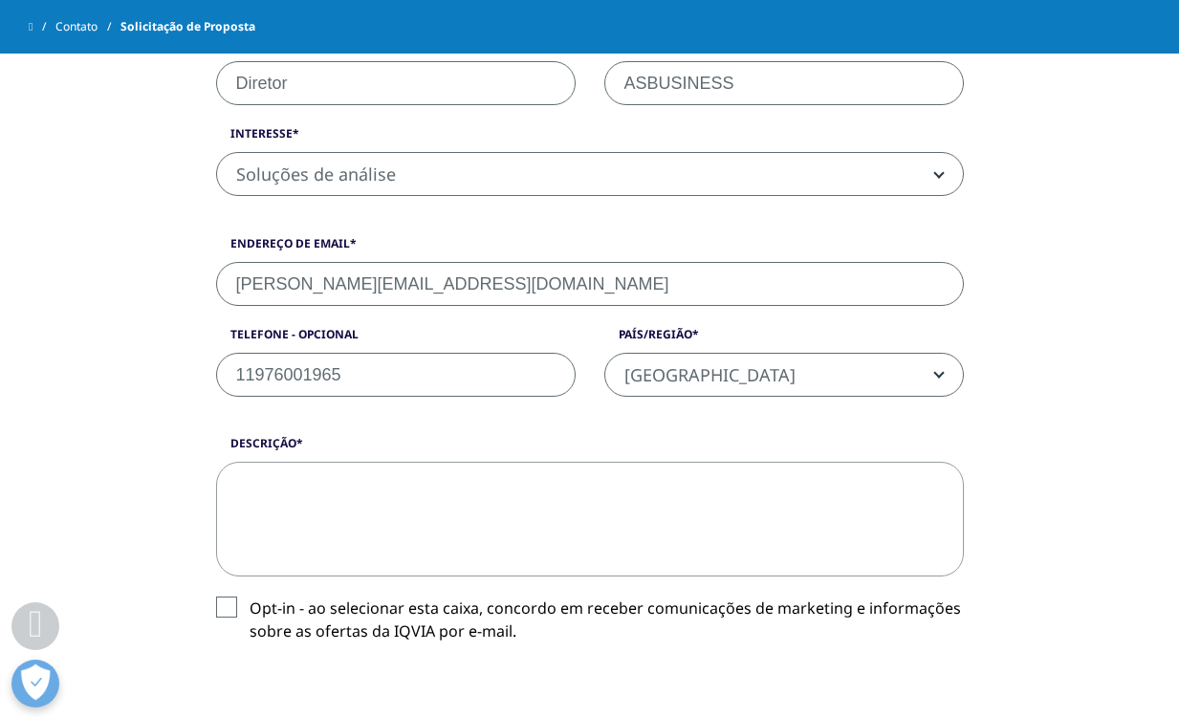
type input "11976001965"
click at [257, 489] on textarea "Descrição" at bounding box center [590, 519] width 748 height 115
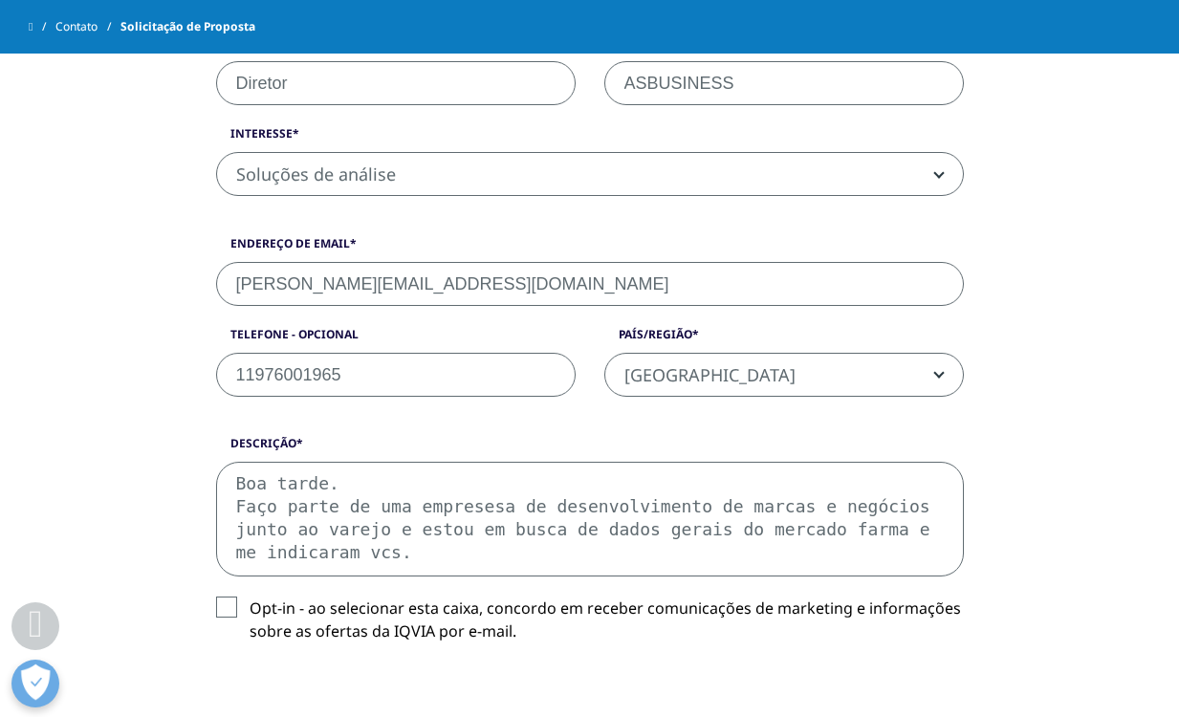
type textarea "Boa tarde. Faço parte de uma empresesa de desenvolvimento de marcas e negócios …"
click at [240, 610] on label "Opt-in - ao selecionar esta caixa, concordo em receber comunicações de marketin…" at bounding box center [590, 625] width 748 height 56
click at [250, 597] on input "Opt-in - ao selecionar esta caixa, concordo em receber comunicações de marketin…" at bounding box center [250, 597] width 0 height 0
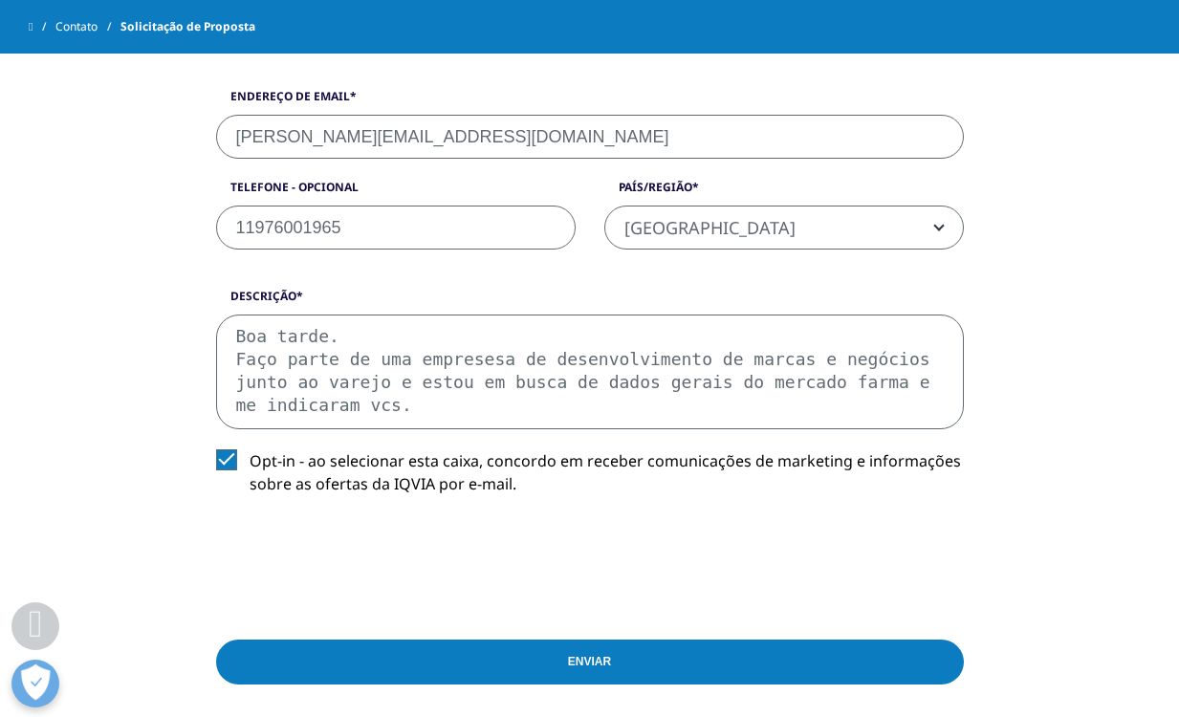
drag, startPoint x: 604, startPoint y: 663, endPoint x: 586, endPoint y: 661, distance: 18.4
click at [604, 663] on input "Enviar" at bounding box center [590, 662] width 748 height 45
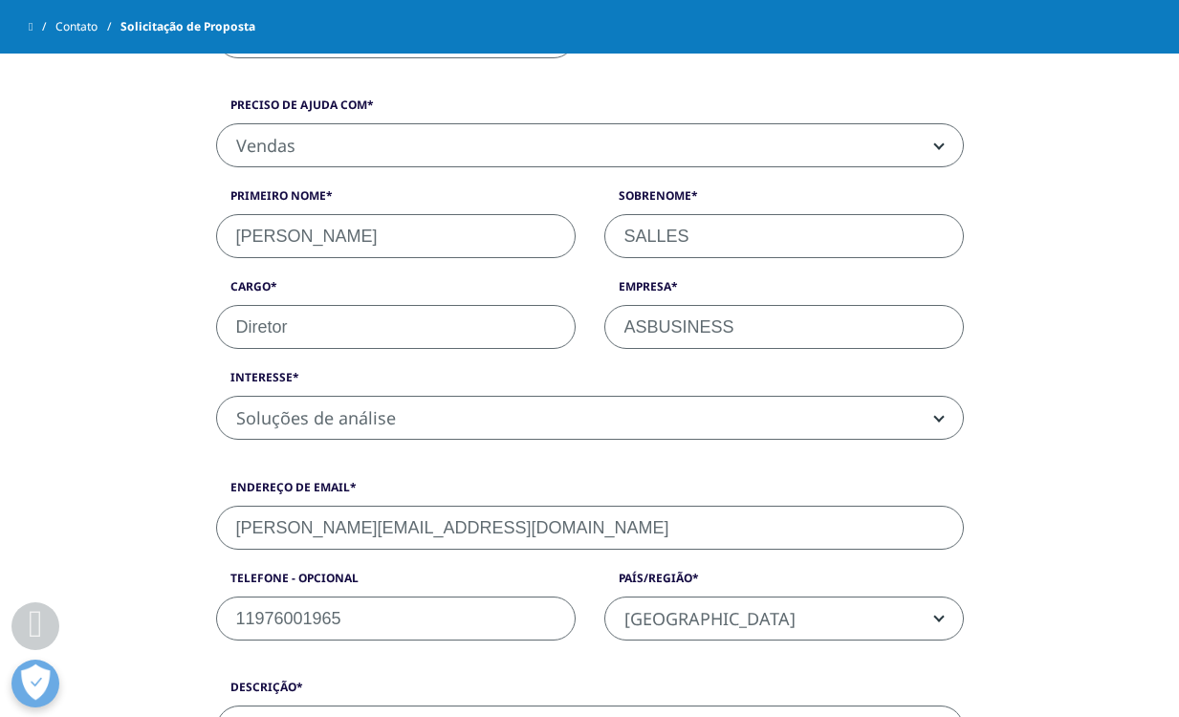
scroll to position [816, 0]
